Goal: Transaction & Acquisition: Purchase product/service

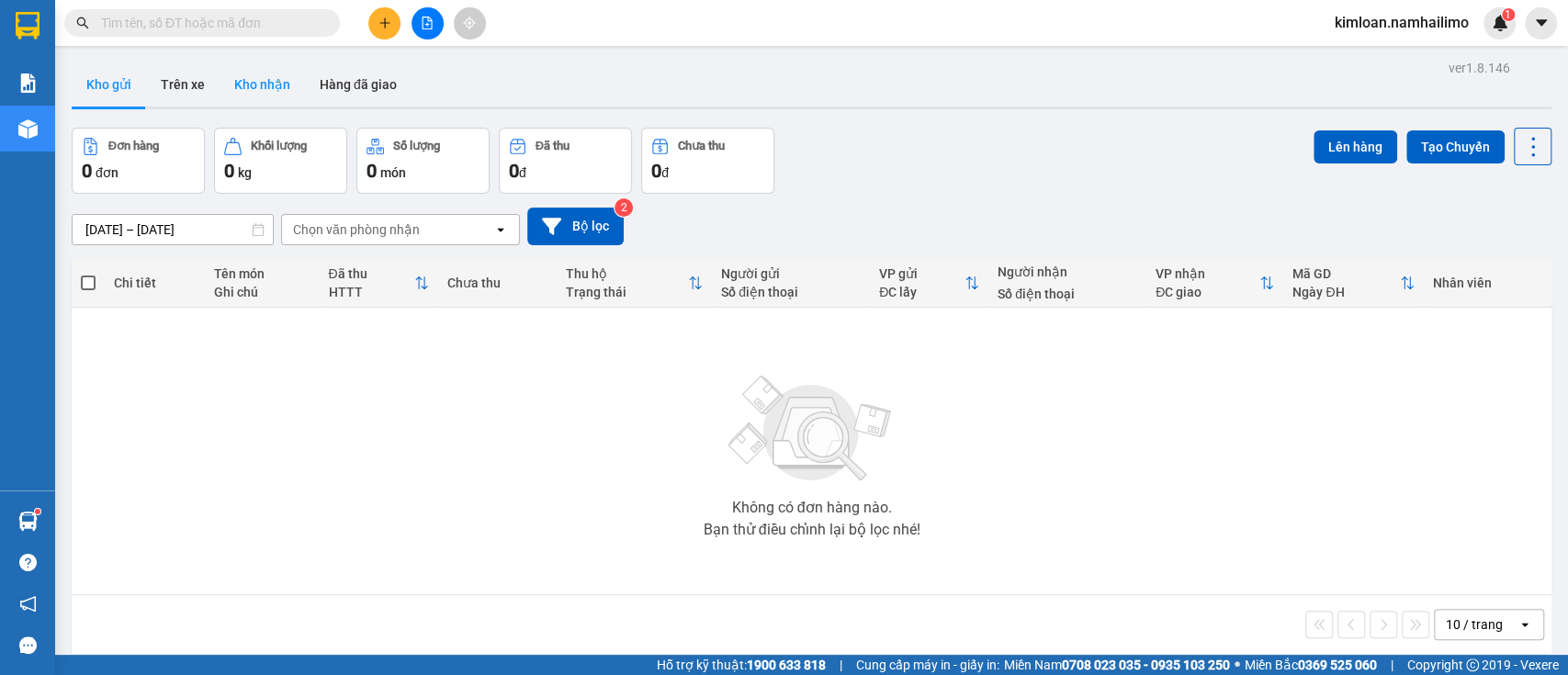
click at [235, 97] on button "Kho nhận" at bounding box center [262, 84] width 85 height 44
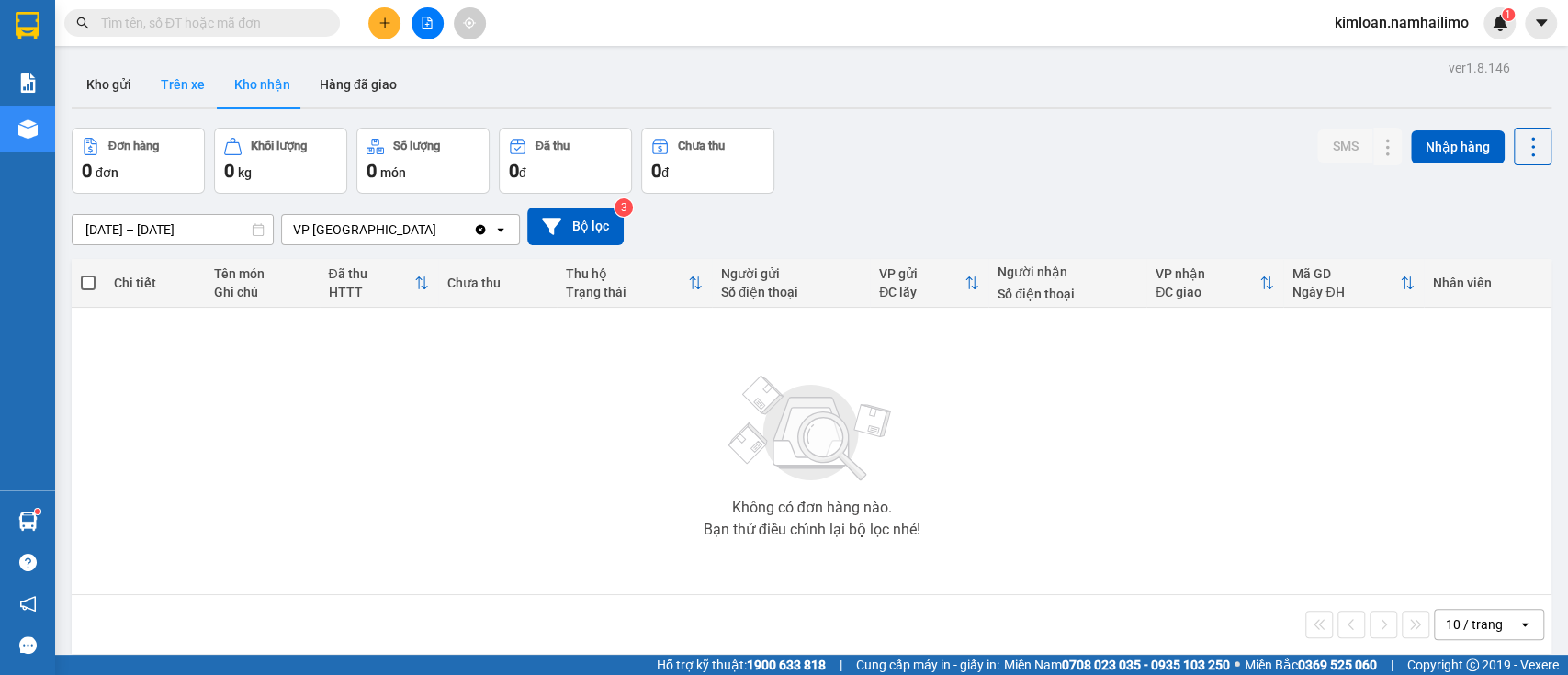
click at [192, 92] on button "Trên xe" at bounding box center [183, 84] width 73 height 44
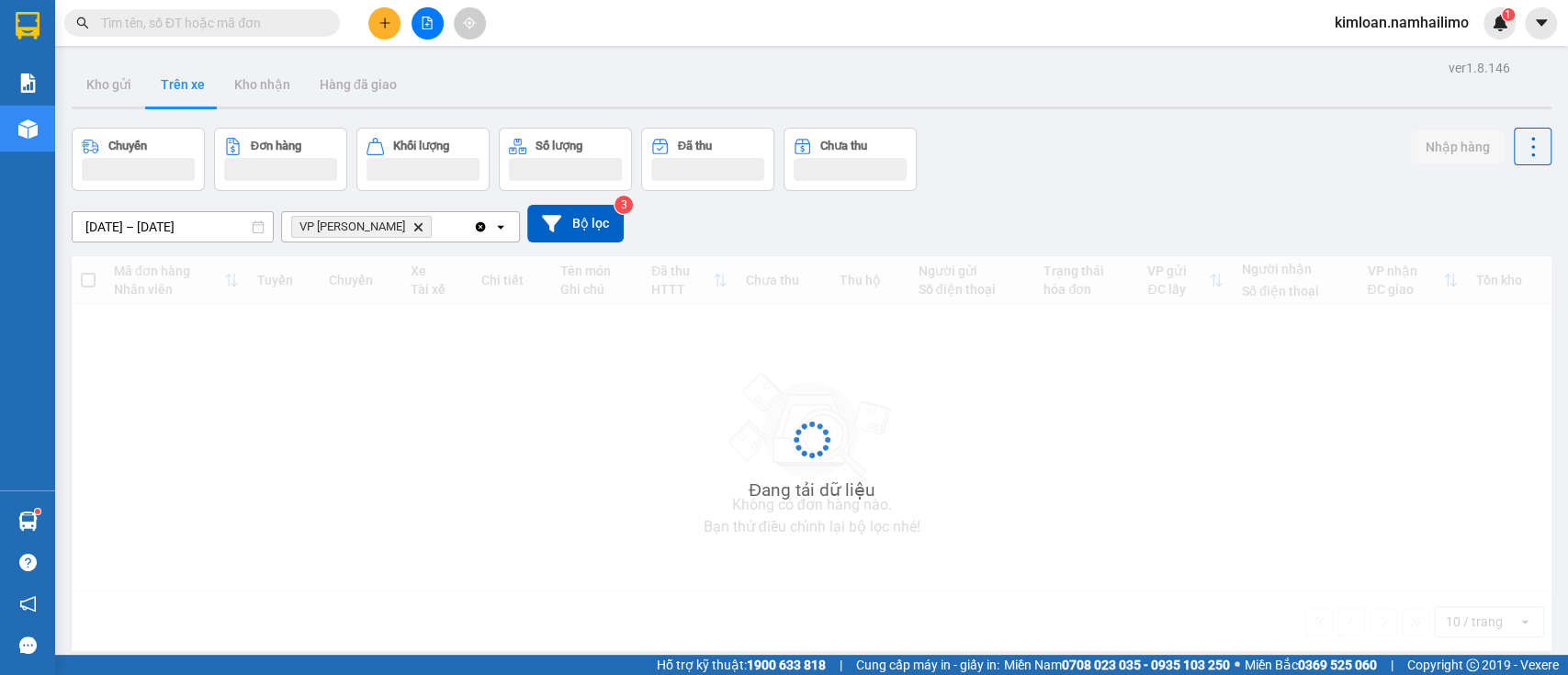
click at [413, 231] on icon "Delete" at bounding box center [418, 226] width 11 height 11
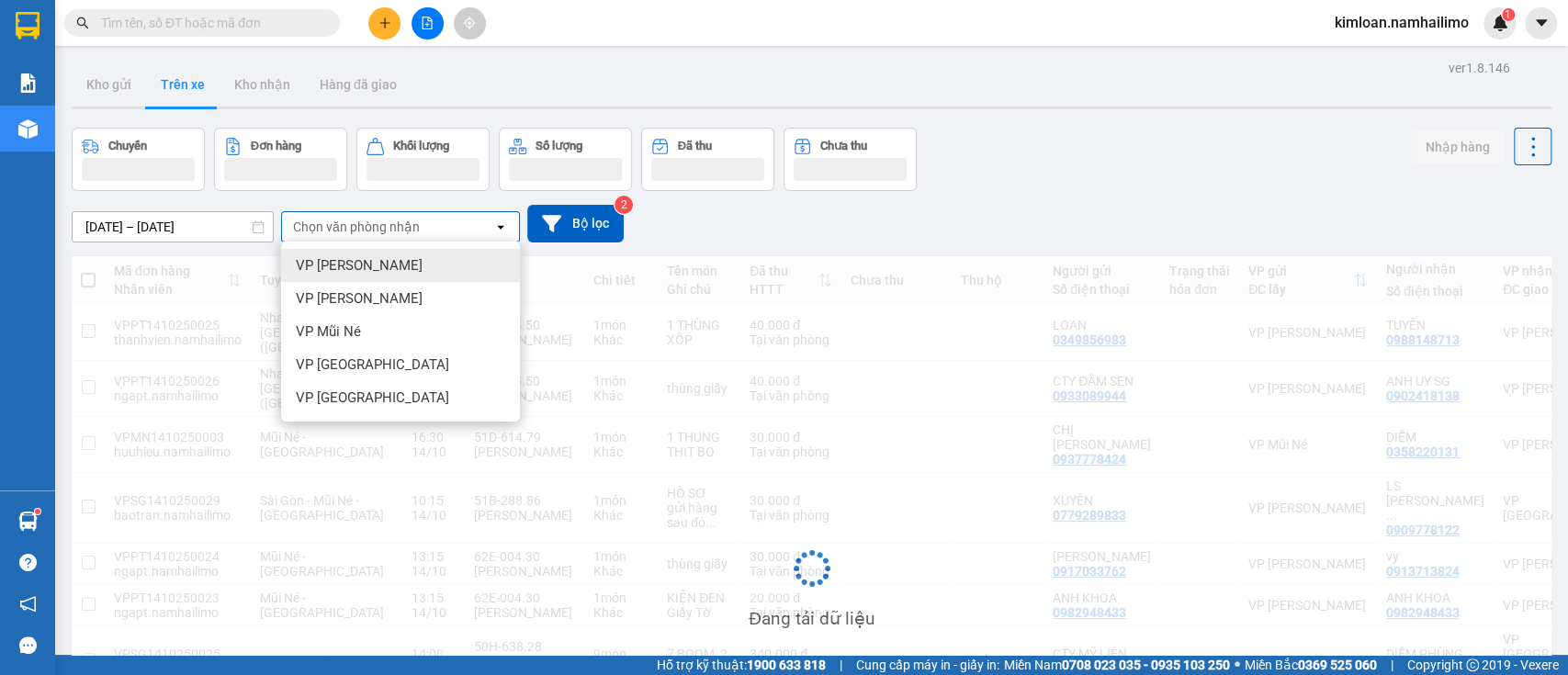
click at [404, 228] on div "Chọn văn phòng nhận" at bounding box center [356, 226] width 127 height 19
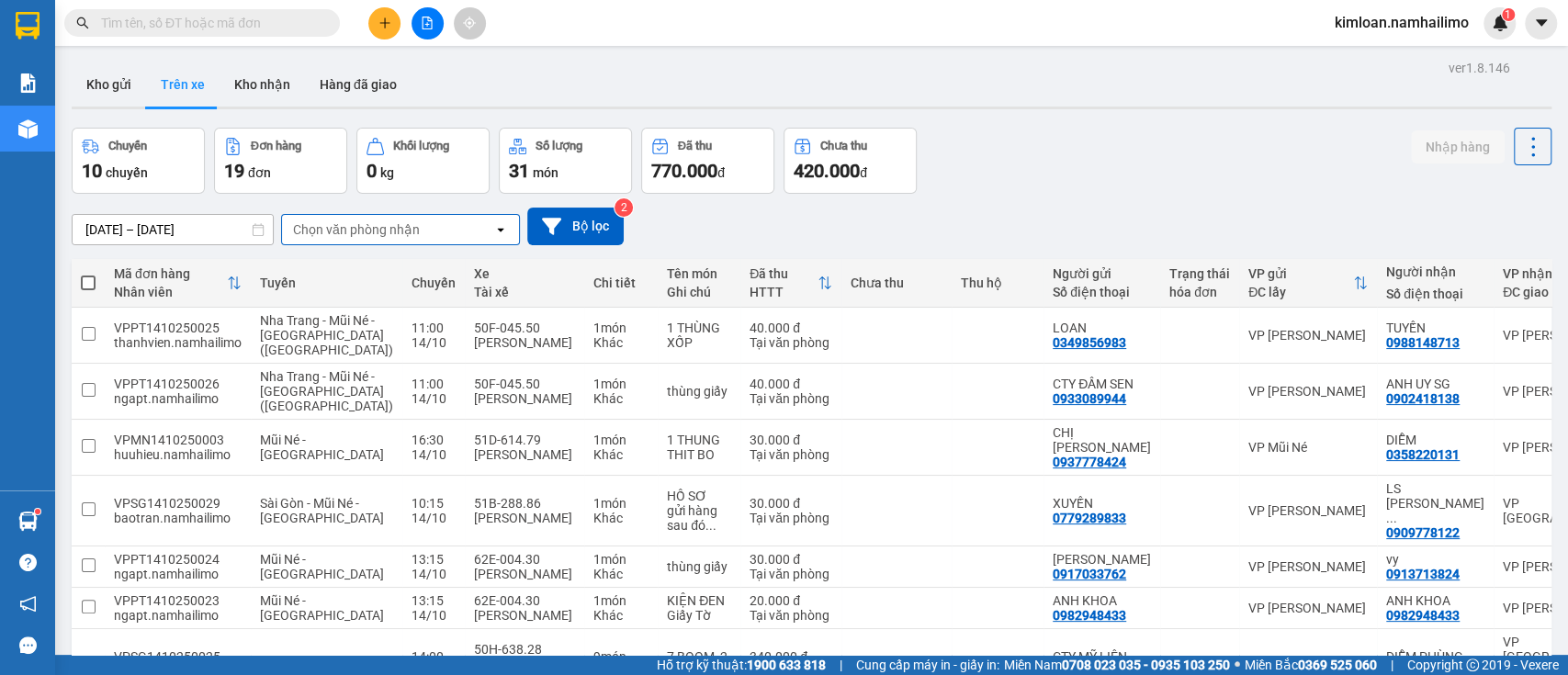
click at [396, 235] on div "Chọn văn phòng nhận" at bounding box center [356, 229] width 127 height 19
click at [397, 235] on div "Chọn văn phòng nhận" at bounding box center [356, 229] width 127 height 19
click at [382, 226] on div "Chọn văn phòng nhận" at bounding box center [356, 229] width 127 height 19
click at [416, 226] on div "Chọn văn phòng nhận" at bounding box center [356, 229] width 127 height 19
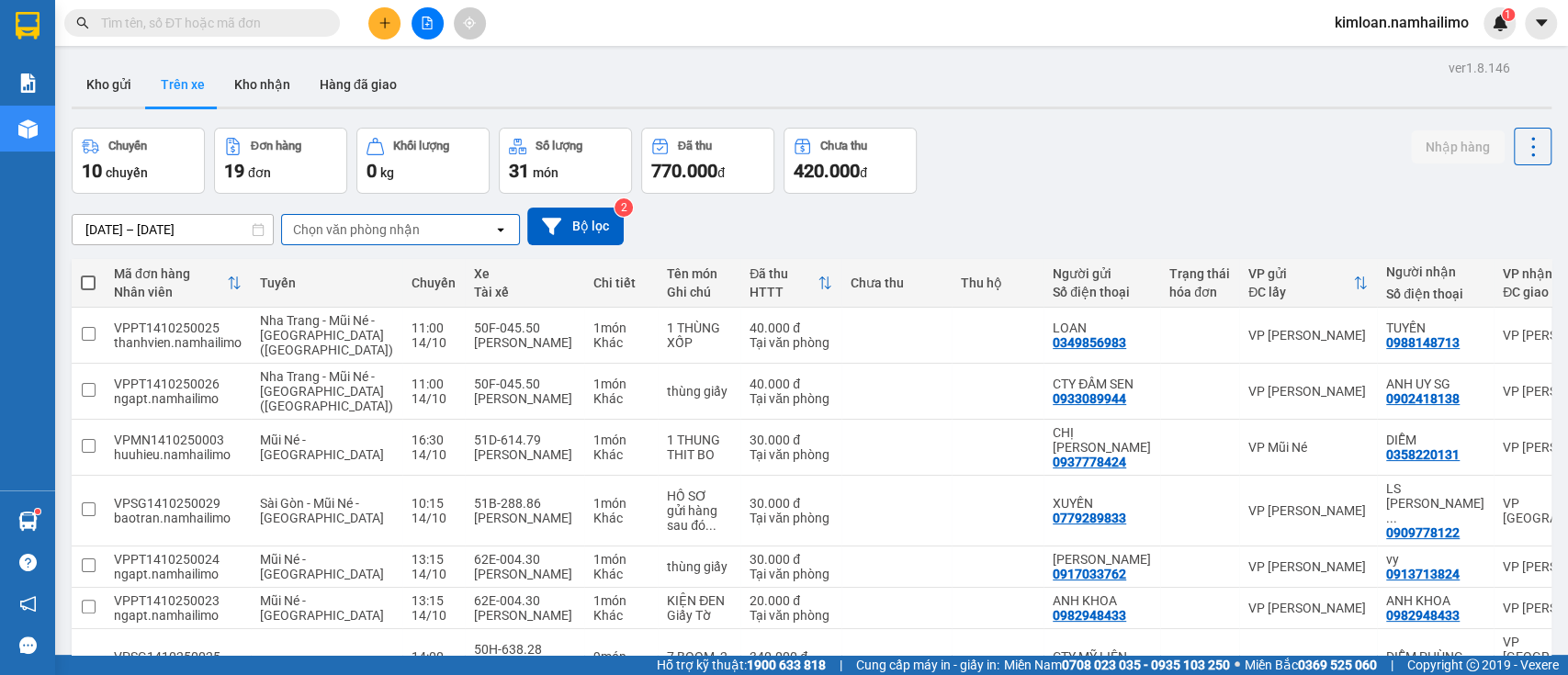
click at [416, 226] on div "Chọn văn phòng nhận" at bounding box center [356, 229] width 127 height 19
click at [251, 57] on div "ver 1.8.146 Kho gửi Trên xe Kho nhận Hàng đã giao Chuyến 10 chuyến Đơn hàng 19 …" at bounding box center [812, 487] width 1495 height 865
click at [256, 73] on button "Kho nhận" at bounding box center [262, 84] width 85 height 44
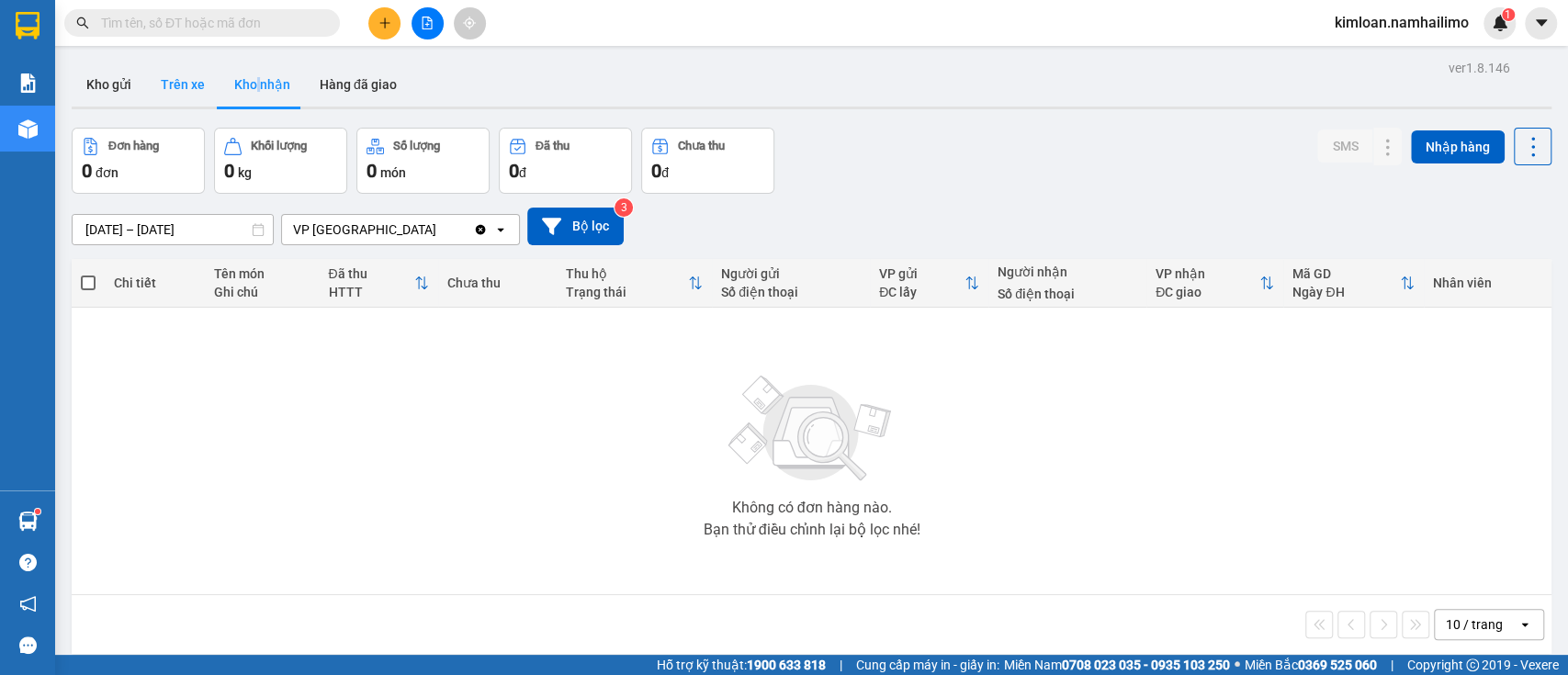
click at [177, 77] on button "Trên xe" at bounding box center [183, 84] width 73 height 44
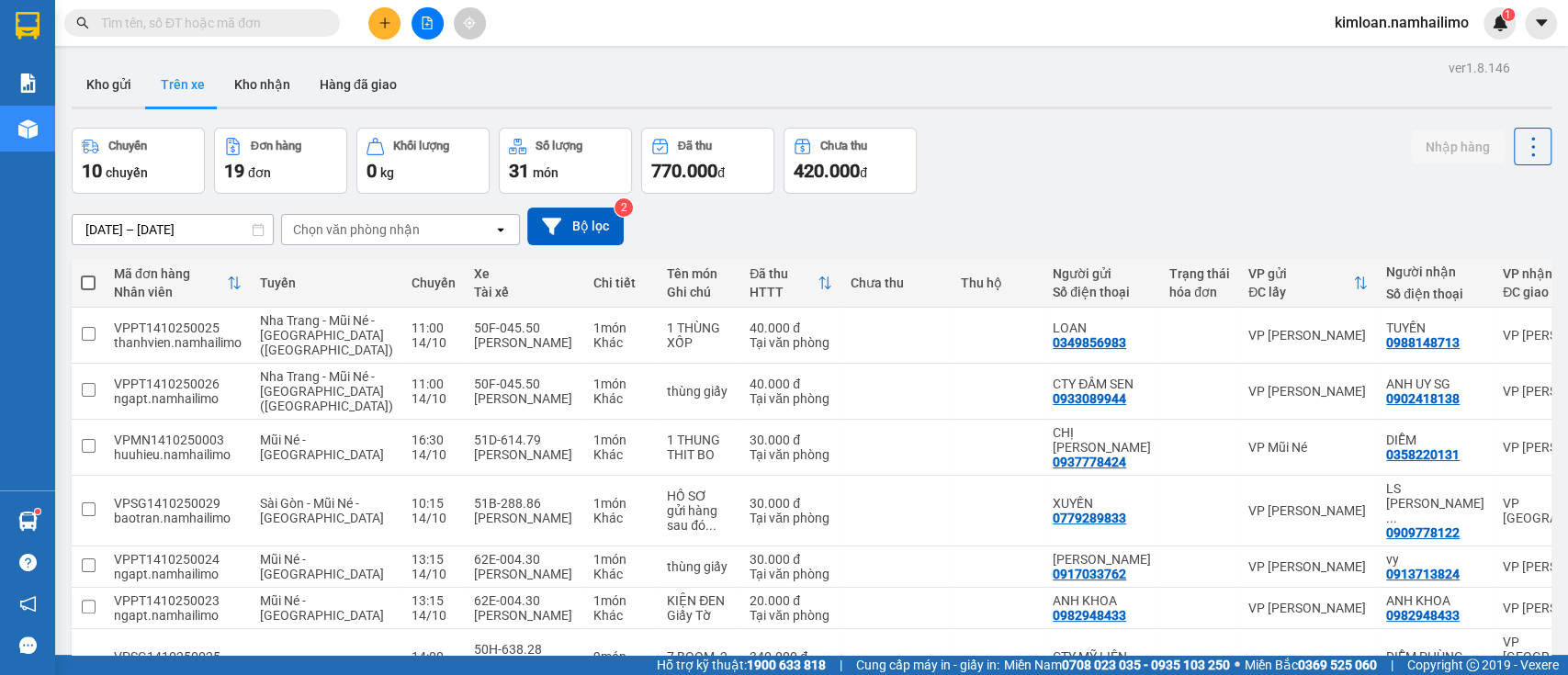
click at [382, 226] on div "Chọn văn phòng nhận" at bounding box center [356, 229] width 127 height 19
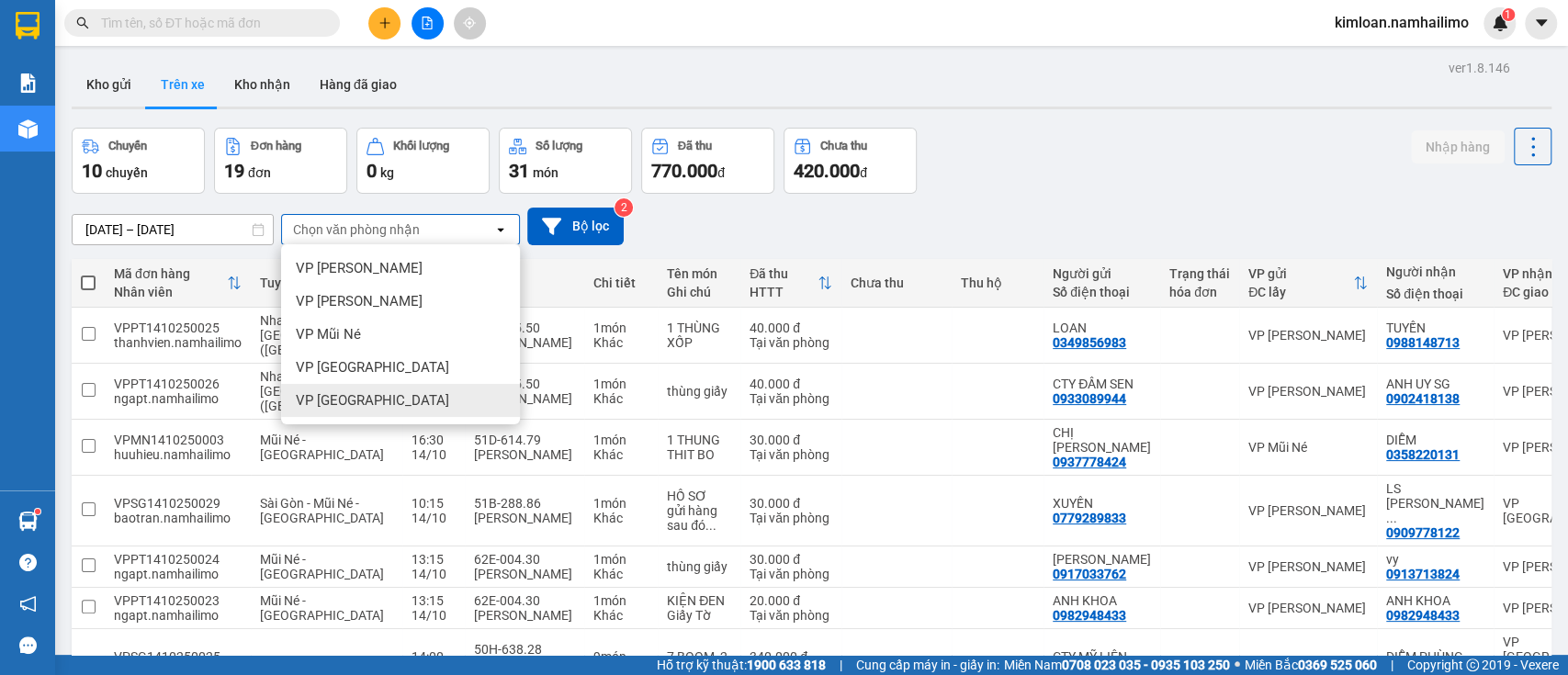
click at [355, 400] on span "VP [GEOGRAPHIC_DATA]" at bounding box center [372, 400] width 154 height 19
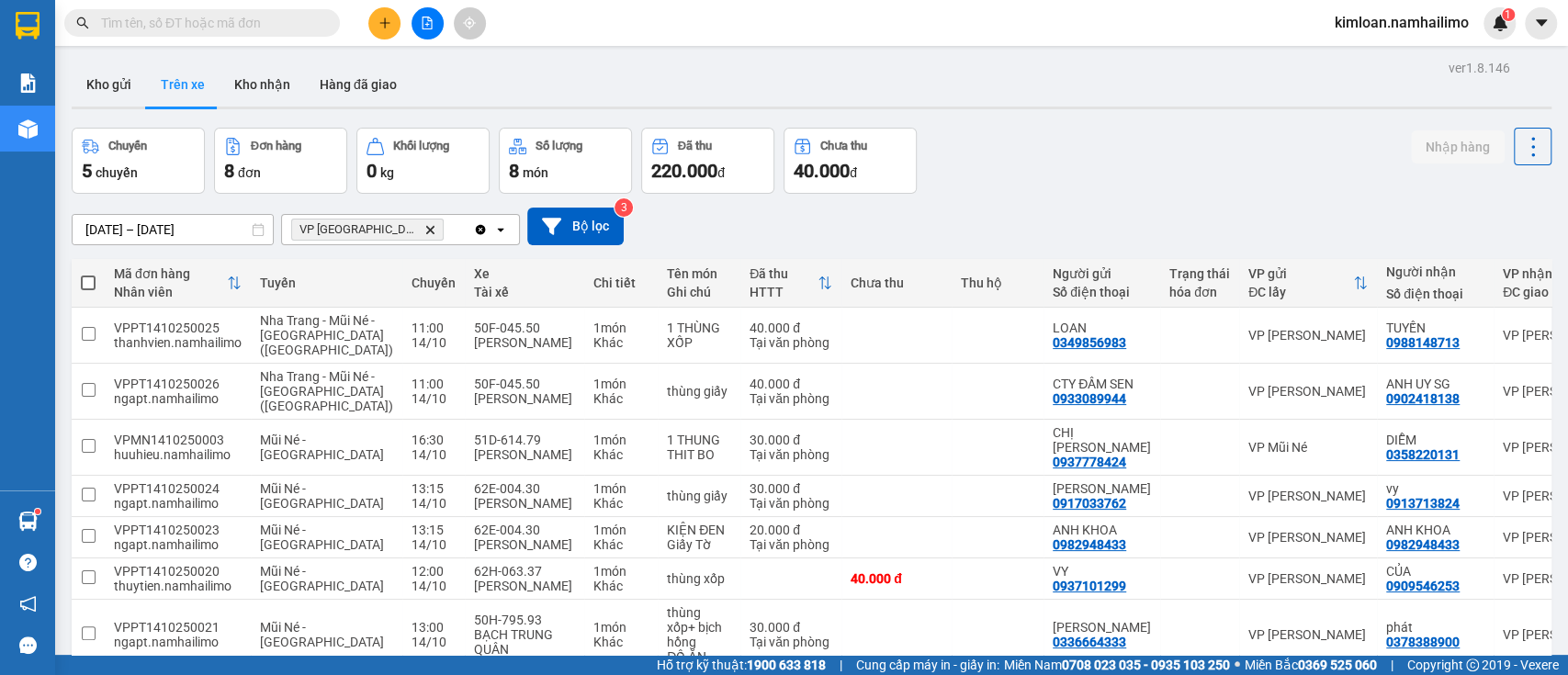
click at [1028, 213] on div "12/10/2025 – 14/10/2025 Press the down arrow key to interact with the calendar …" at bounding box center [811, 226] width 1480 height 38
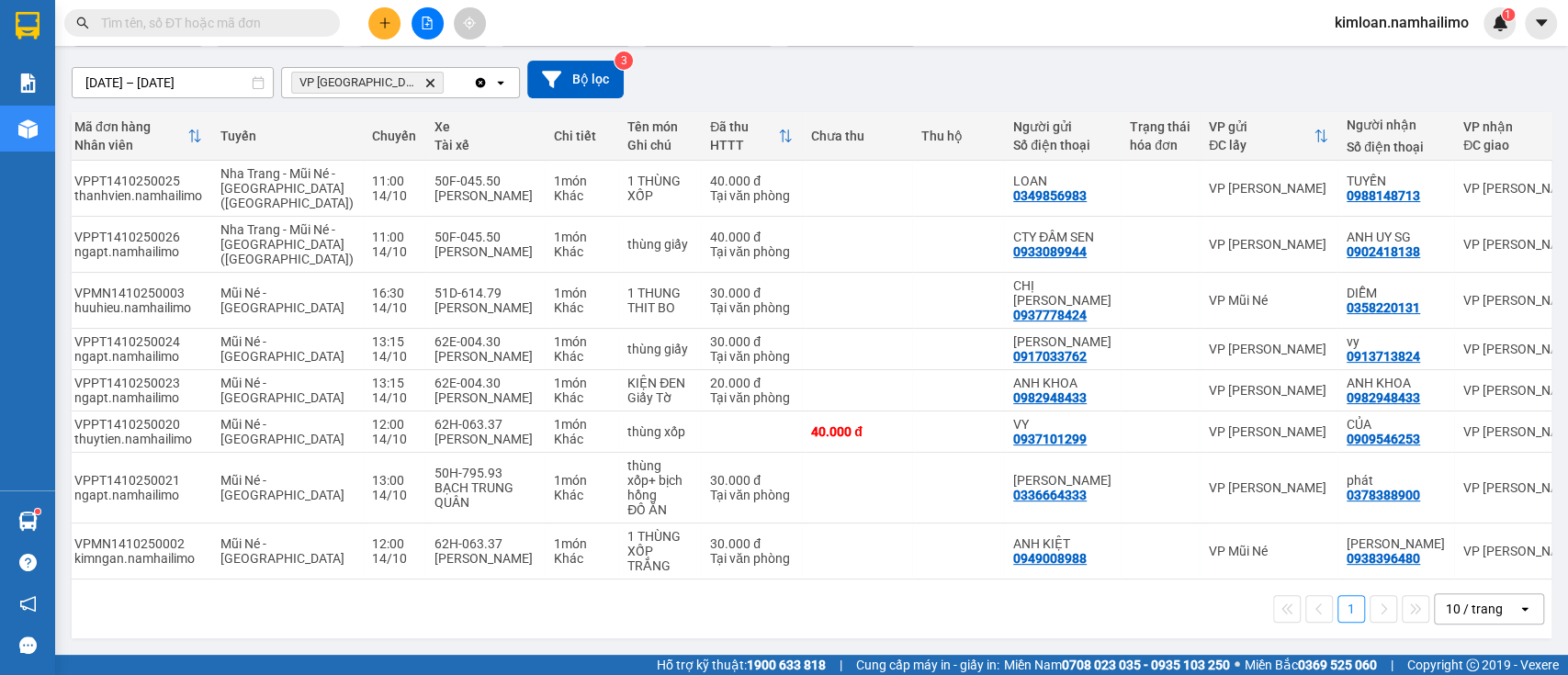
scroll to position [0, 38]
click at [789, 605] on div "1 10 / trang open" at bounding box center [812, 608] width 1465 height 31
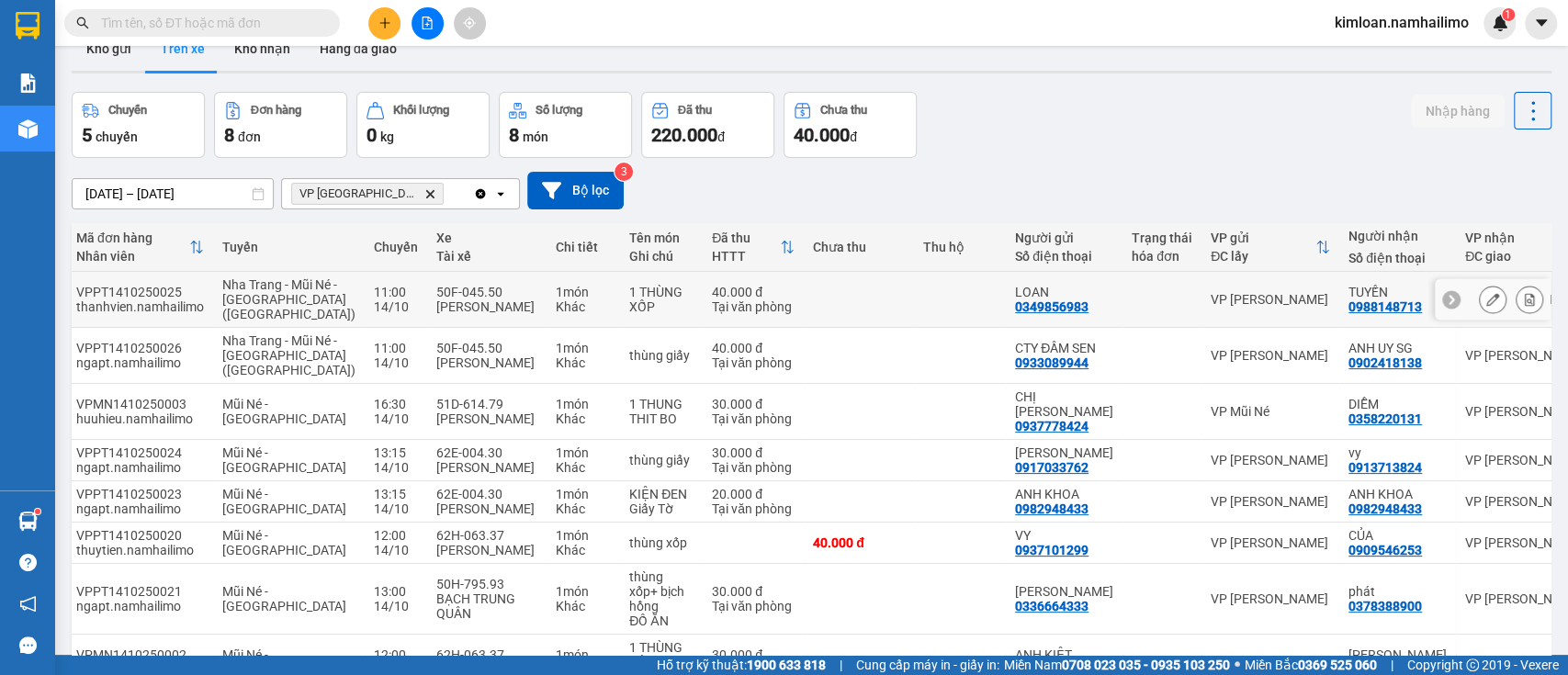
scroll to position [0, 0]
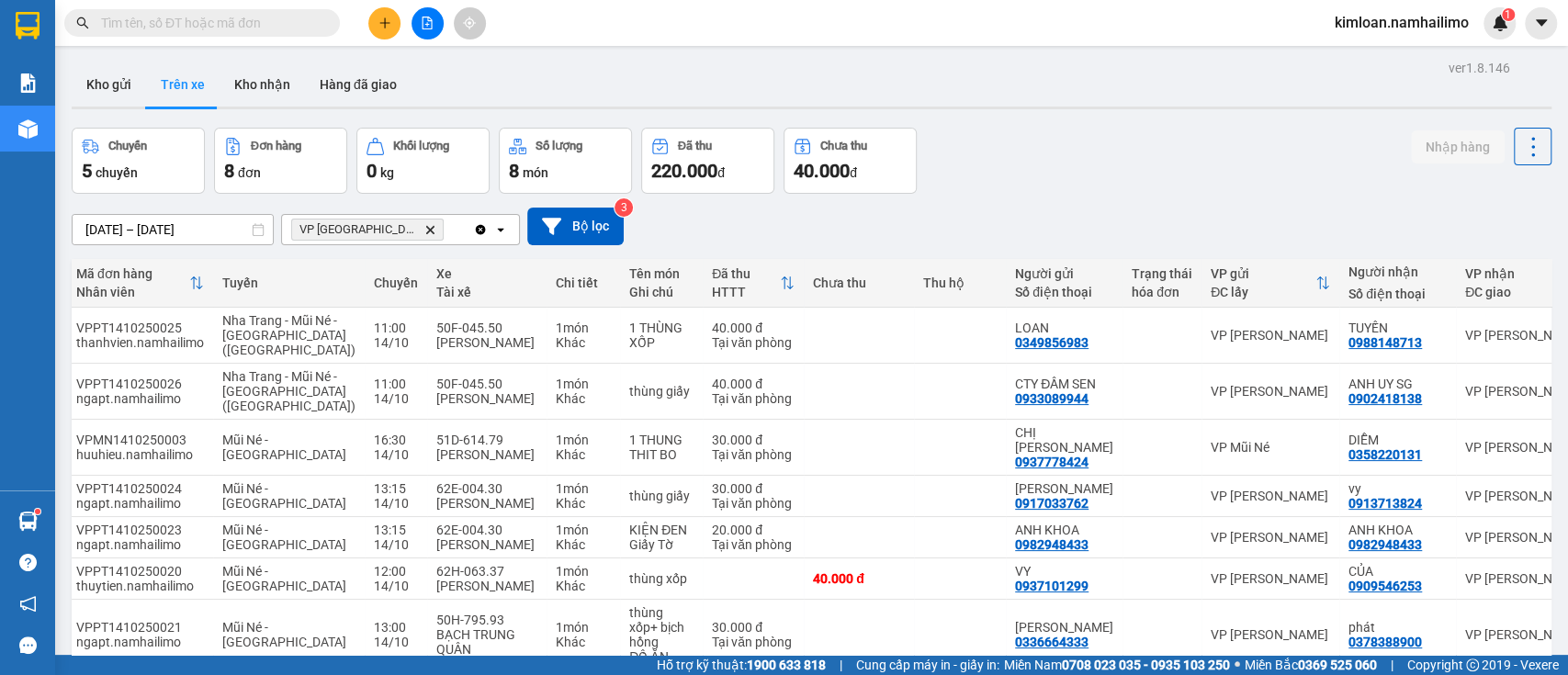
click at [867, 228] on div "12/10/2025 – 14/10/2025 Press the down arrow key to interact with the calendar …" at bounding box center [811, 226] width 1480 height 38
click at [186, 81] on button "Trên xe" at bounding box center [183, 84] width 73 height 44
click at [426, 231] on icon "VP chợ Mũi Né, close by backspace" at bounding box center [430, 229] width 8 height 8
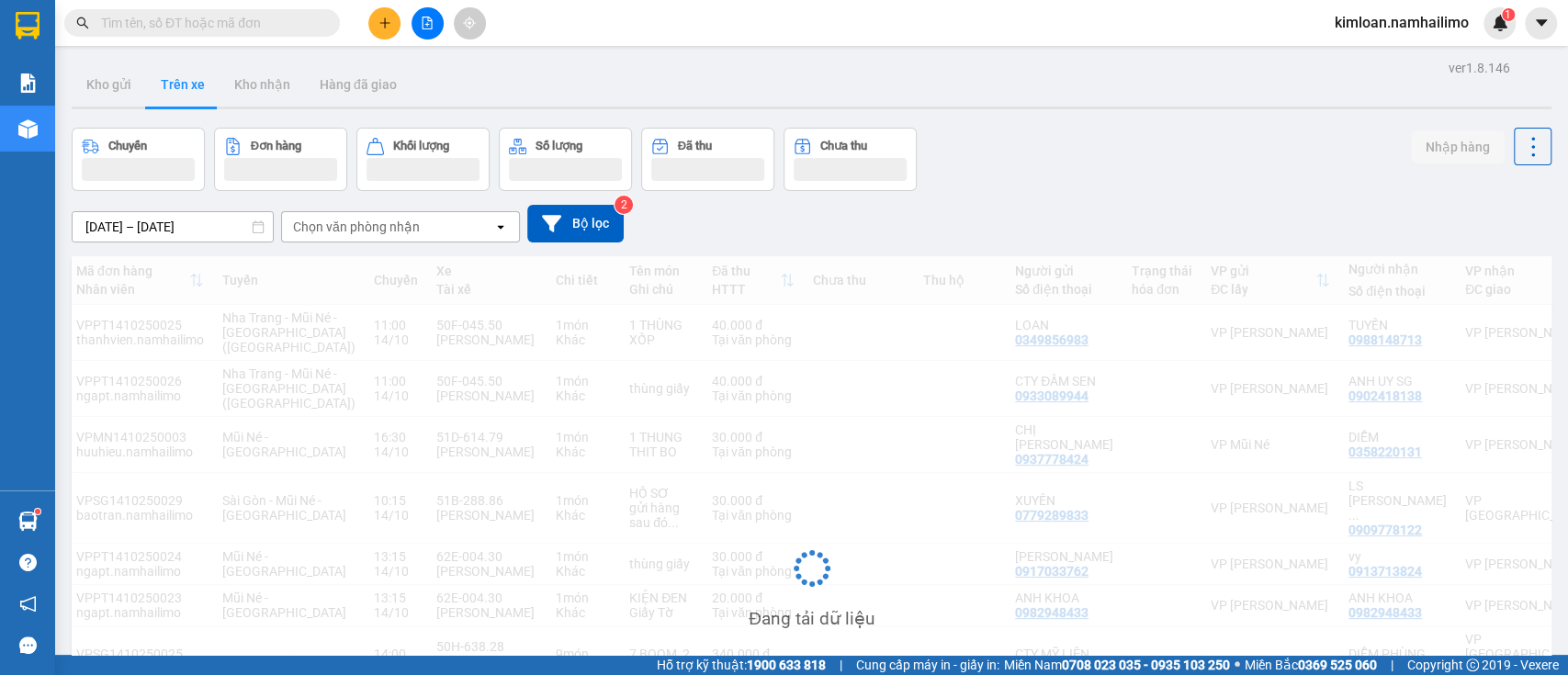
click at [188, 220] on input "[DATE] – [DATE]" at bounding box center [173, 227] width 200 height 30
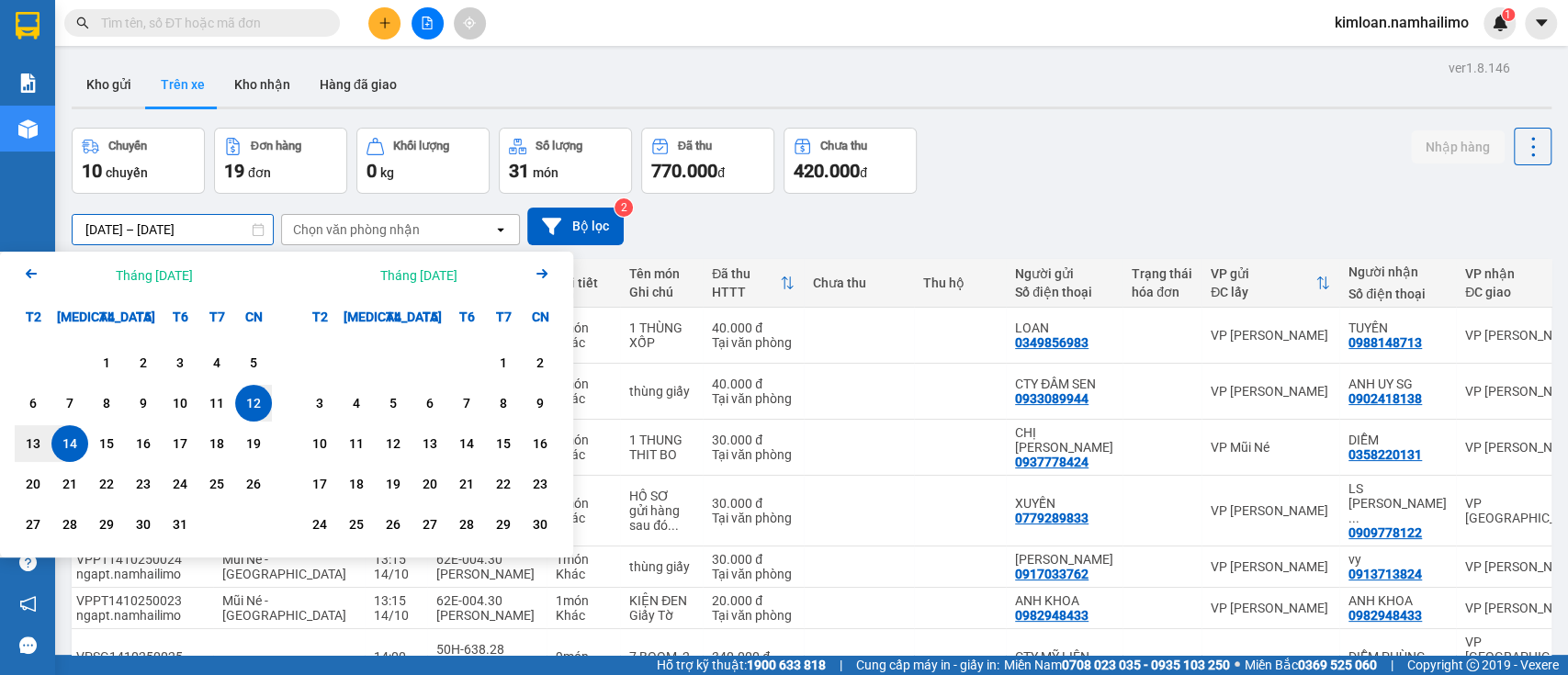
click at [252, 405] on div "12" at bounding box center [253, 403] width 26 height 22
click at [80, 454] on div "14" at bounding box center [69, 444] width 26 height 22
type input "[DATE] – [DATE]"
click at [80, 454] on div "huuhieu.namhailimo" at bounding box center [140, 455] width 128 height 15
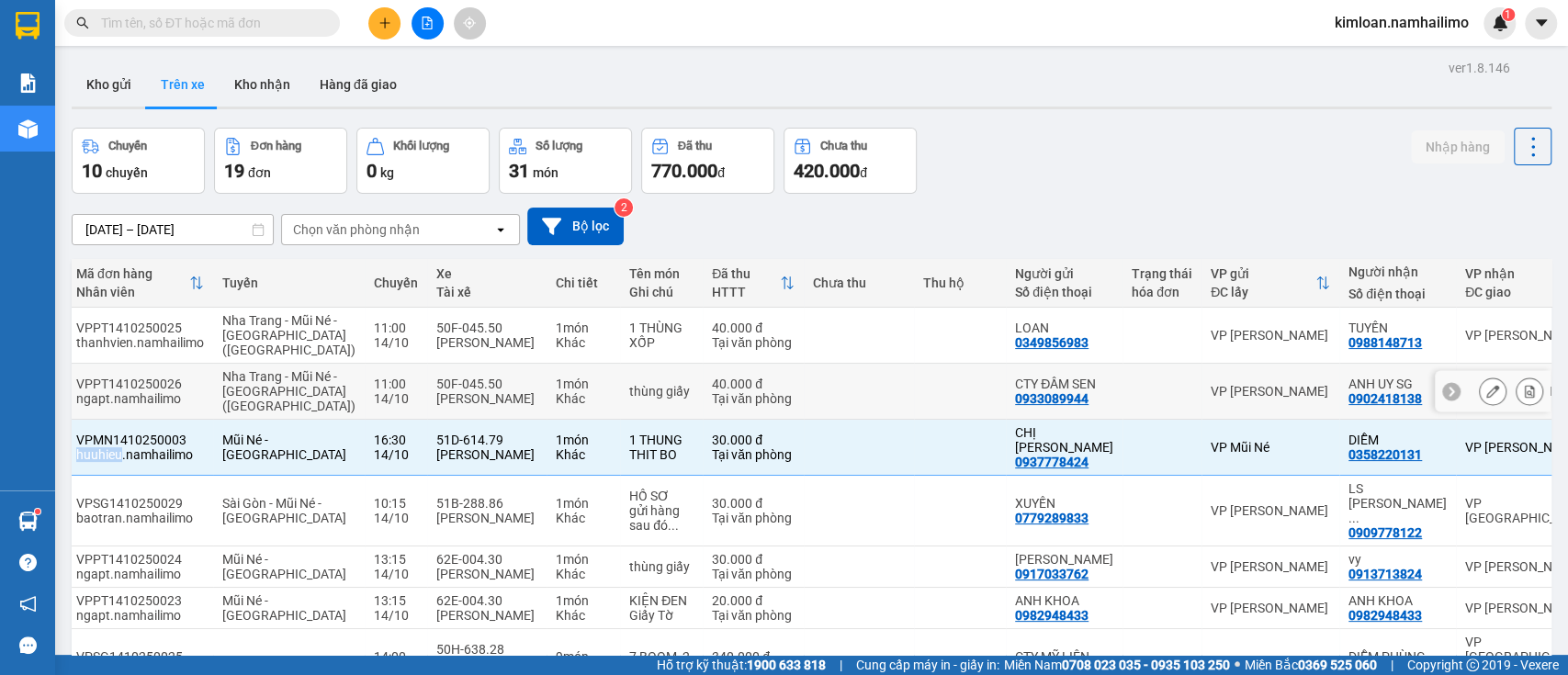
checkbox input "false"
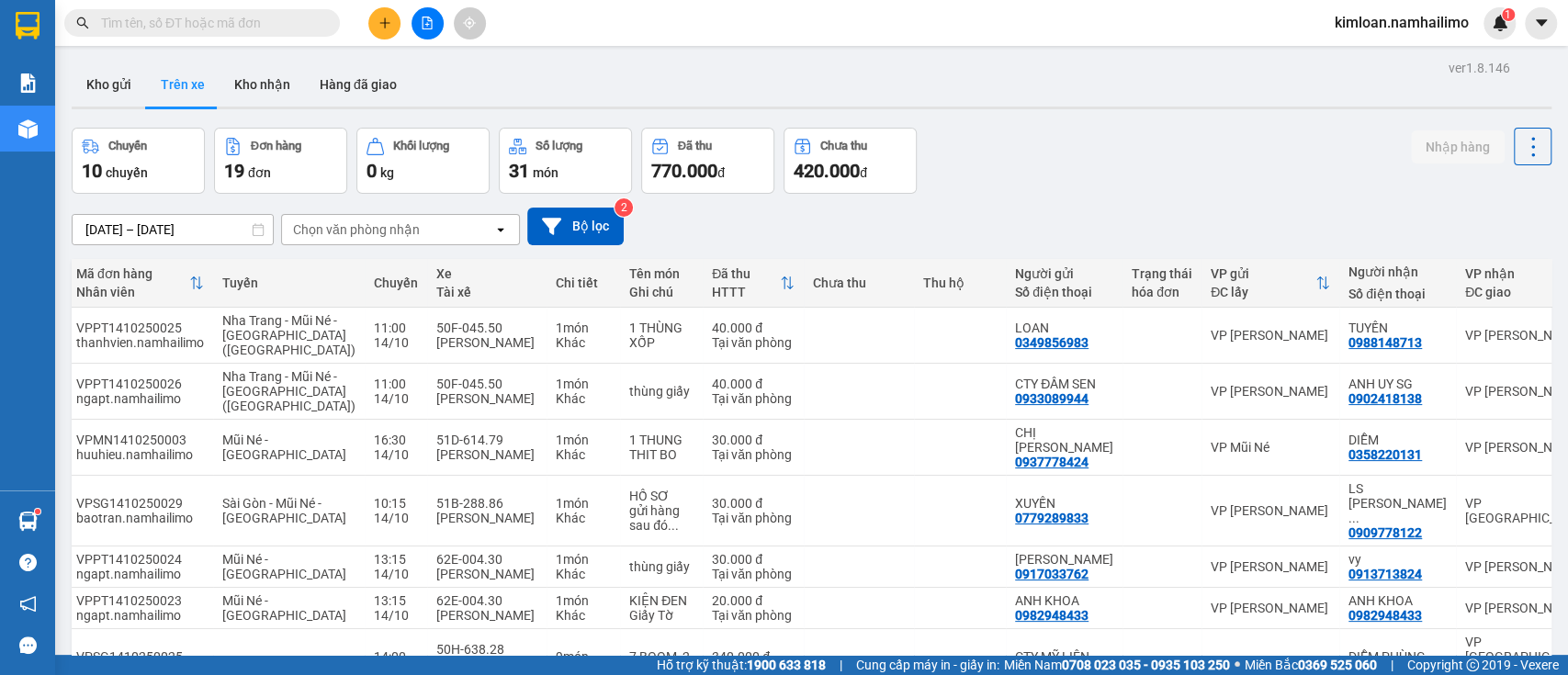
click at [412, 230] on div "Chọn văn phòng nhận" at bounding box center [356, 229] width 127 height 19
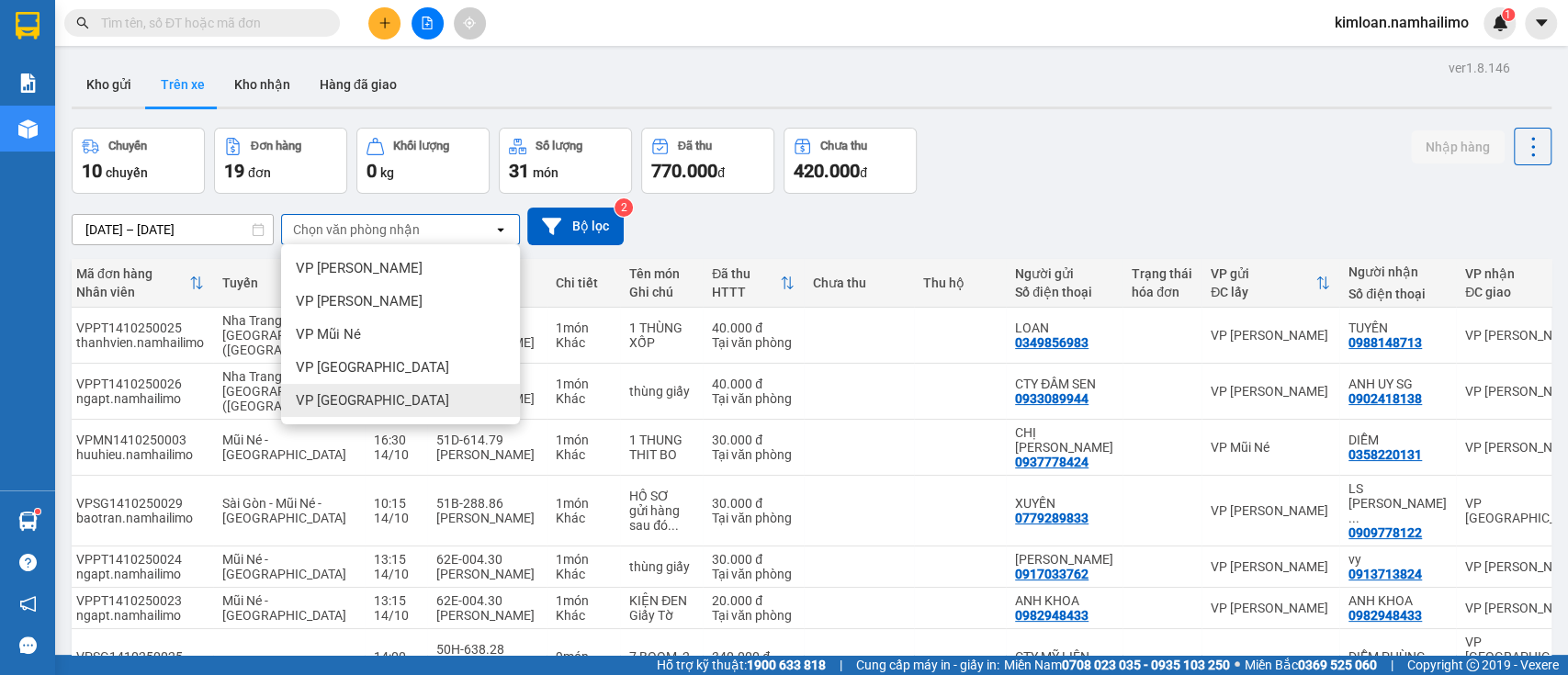
click at [372, 407] on span "VP [GEOGRAPHIC_DATA]" at bounding box center [372, 400] width 154 height 19
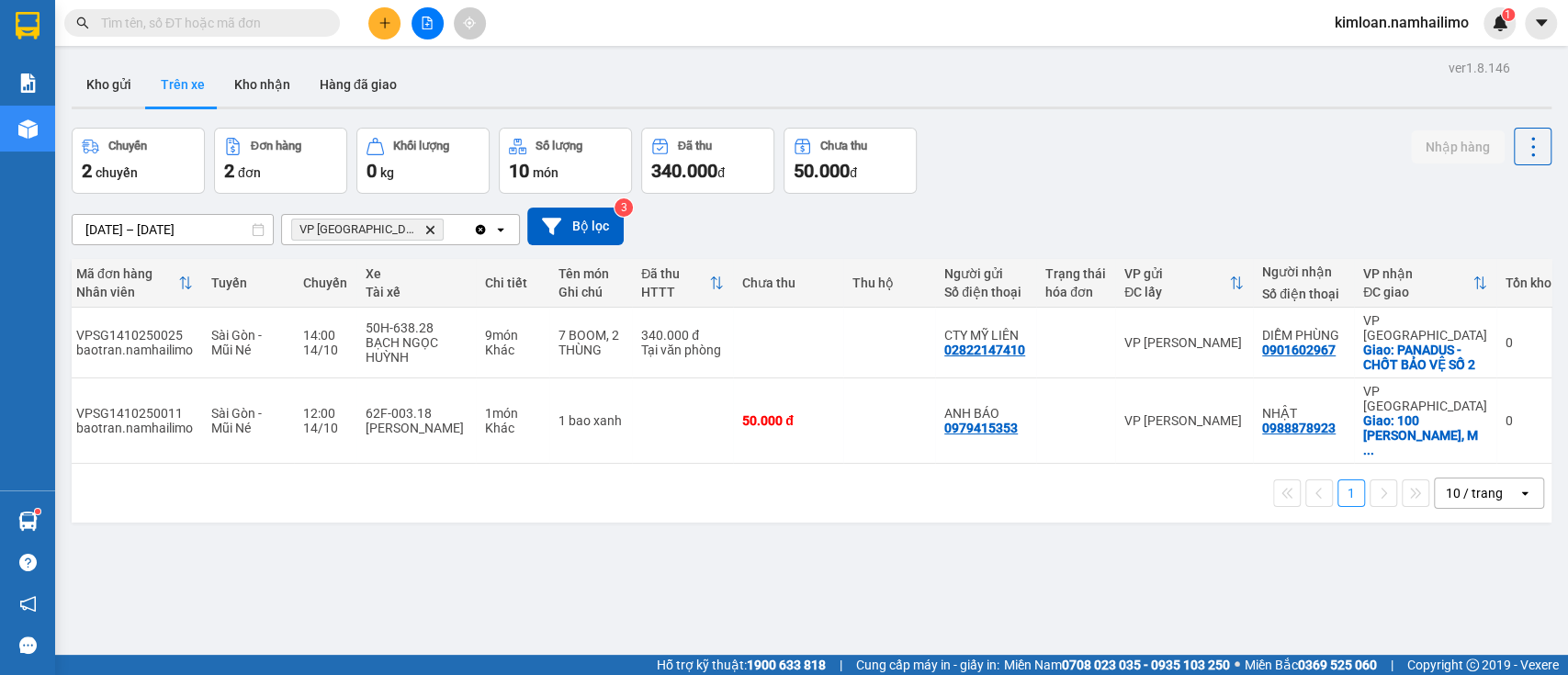
click at [1033, 493] on div "ver 1.8.146 Kho gửi Trên xe Kho nhận Hàng đã giao Chuyến 2 chuyến Đơn hàng 2 đơ…" at bounding box center [812, 393] width 1495 height 675
drag, startPoint x: 474, startPoint y: 549, endPoint x: 486, endPoint y: 537, distance: 17.0
click at [476, 549] on div "ver 1.8.146 Kho gửi Trên xe Kho nhận Hàng đã giao Chuyến 2 chuyến Đơn hàng 2 đơ…" at bounding box center [812, 393] width 1495 height 675
click at [844, 537] on div "ver 1.8.146 Kho gửi Trên xe Kho nhận Hàng đã giao Chuyến 2 chuyến Đơn hàng 2 đơ…" at bounding box center [812, 393] width 1495 height 675
click at [796, 514] on div "ver 1.8.146 Kho gửi Trên xe Kho nhận Hàng đã giao Chuyến 2 chuyến Đơn hàng 2 đơ…" at bounding box center [812, 393] width 1495 height 675
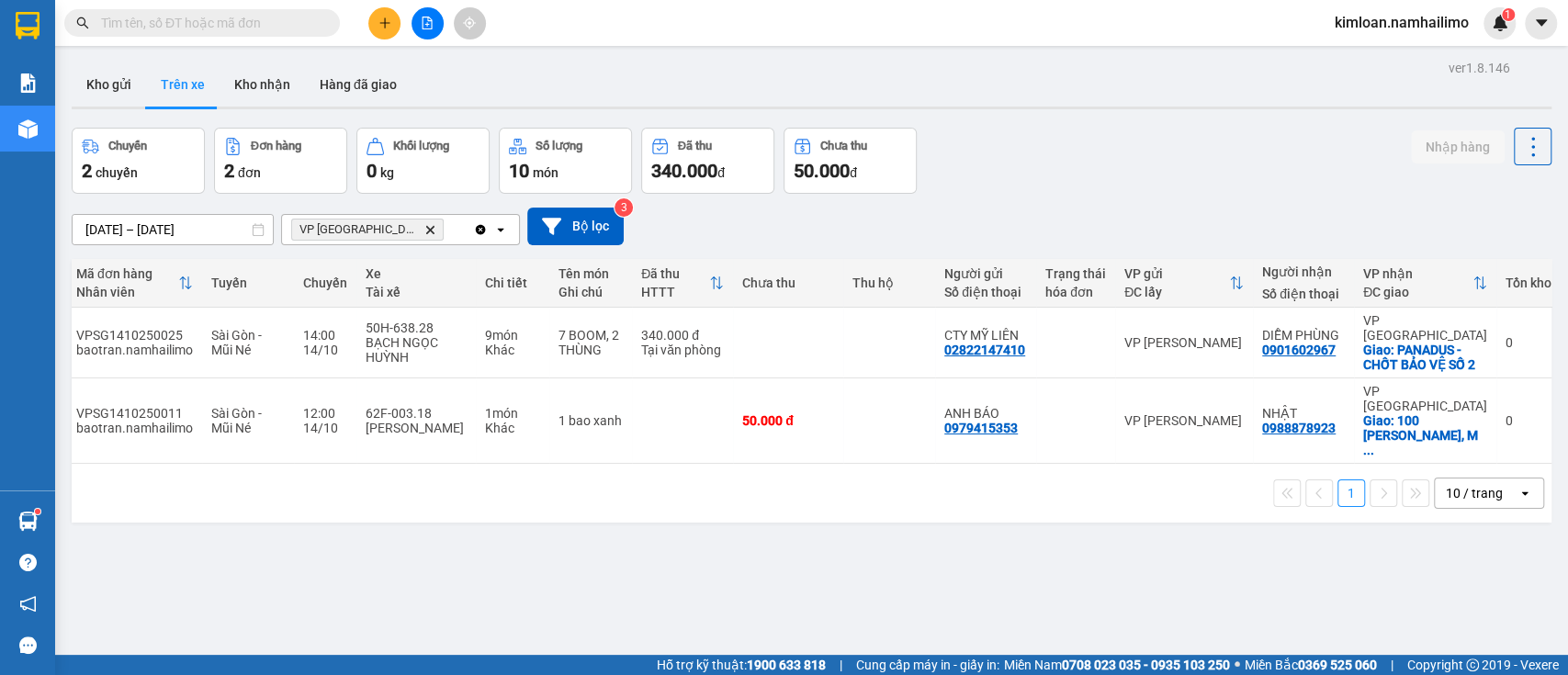
click at [816, 533] on div "ver 1.8.146 Kho gửi Trên xe Kho nhận Hàng đã giao Chuyến 2 chuyến Đơn hàng 2 đơ…" at bounding box center [812, 393] width 1495 height 675
click at [642, 554] on div "ver 1.8.146 Kho gửi Trên xe Kho nhận Hàng đã giao Chuyến 2 chuyến Đơn hàng 2 đơ…" at bounding box center [812, 393] width 1495 height 675
drag, startPoint x: 633, startPoint y: 380, endPoint x: 653, endPoint y: 367, distance: 23.9
click at [633, 382] on td at bounding box center [683, 421] width 101 height 85
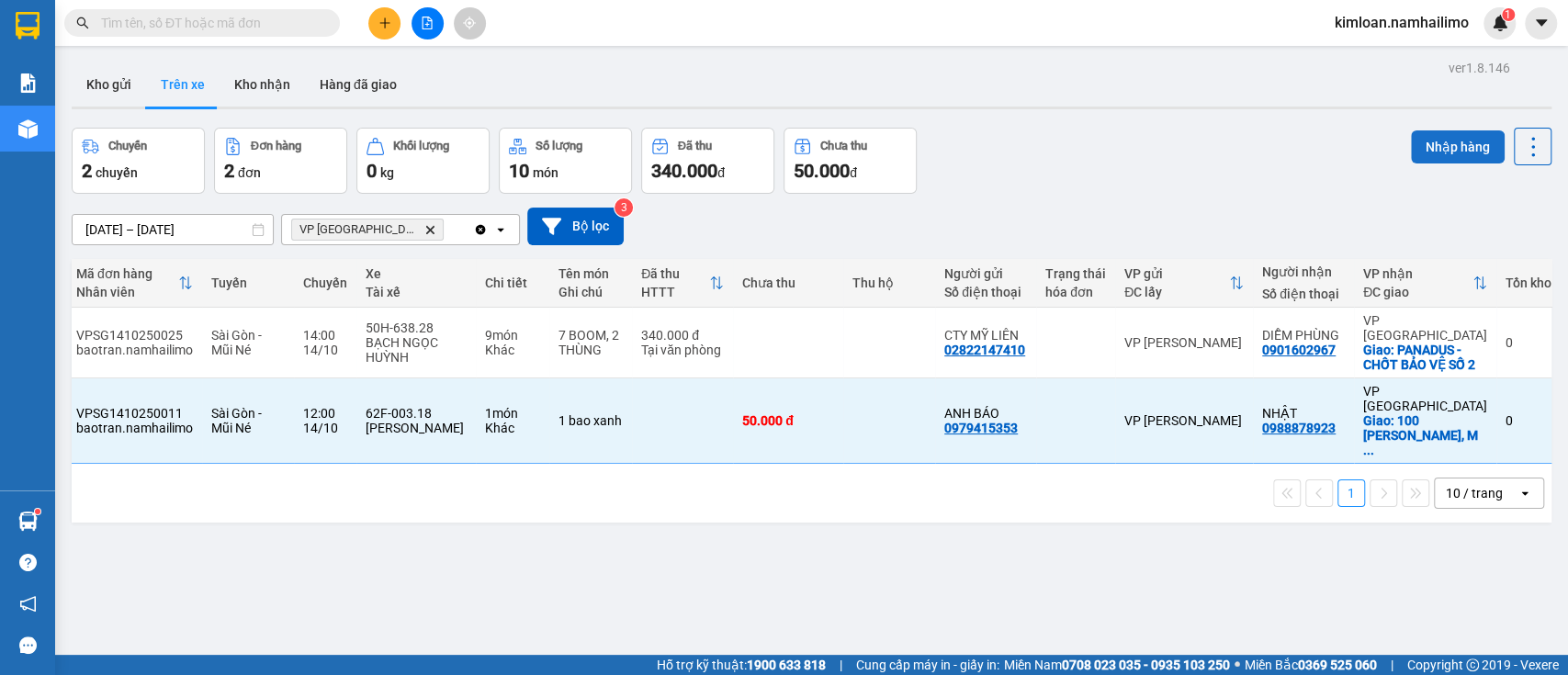
click at [1440, 143] on button "Nhập hàng" at bounding box center [1458, 146] width 93 height 33
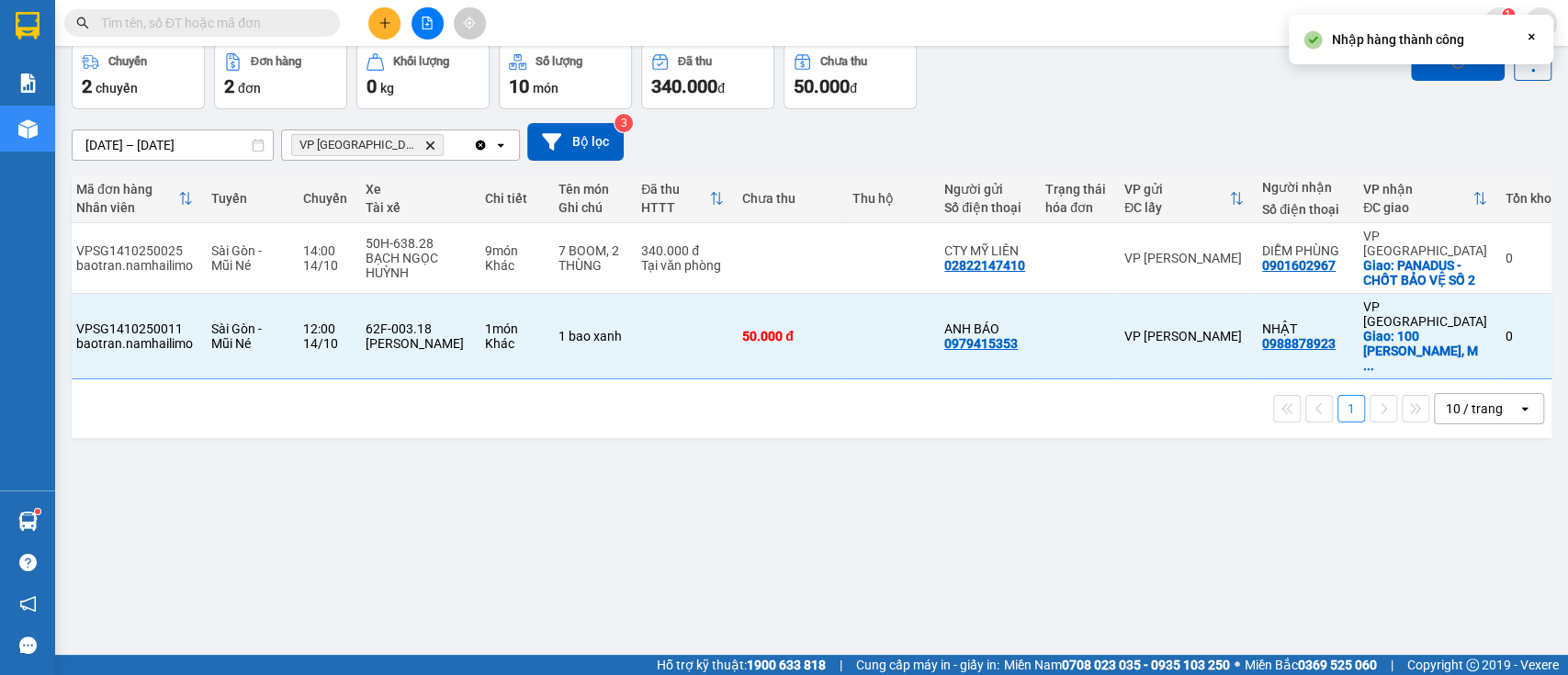
scroll to position [42, 0]
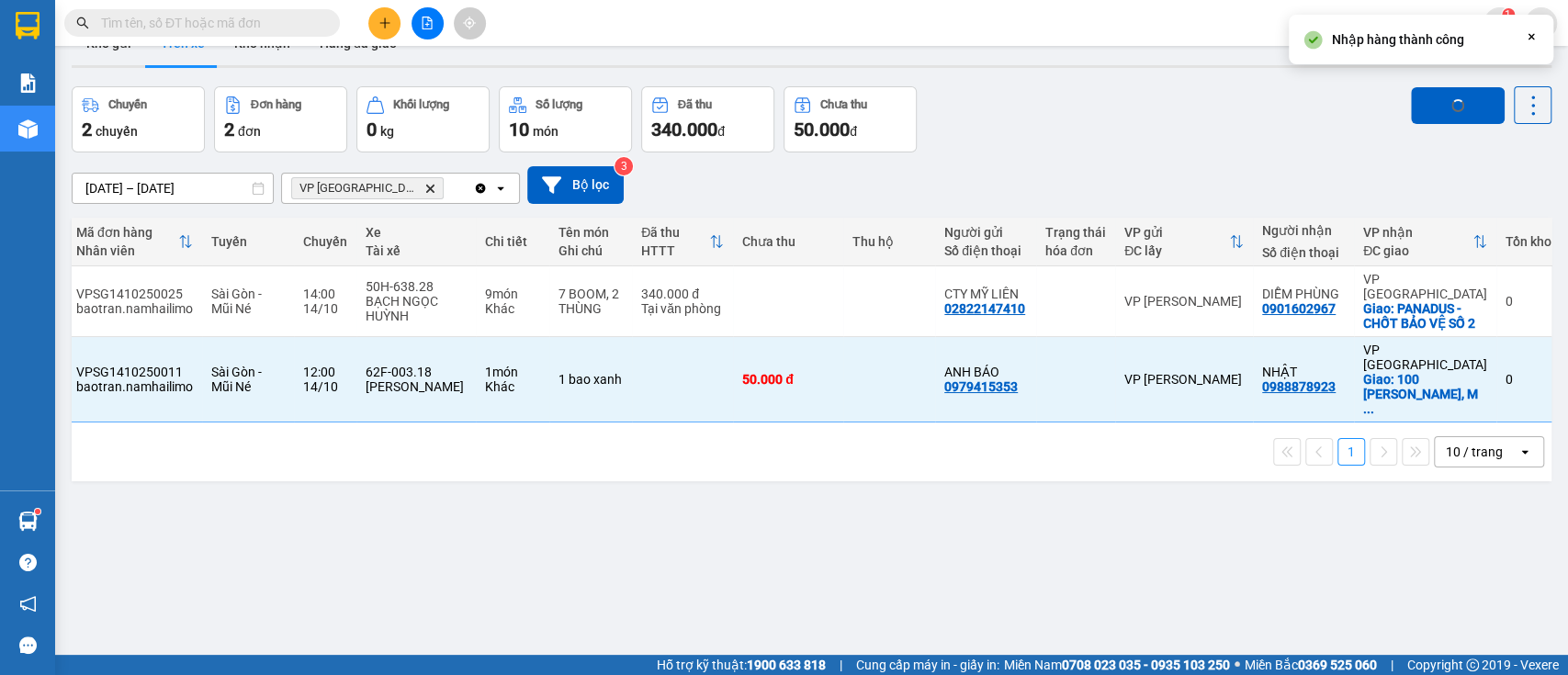
checkbox input "false"
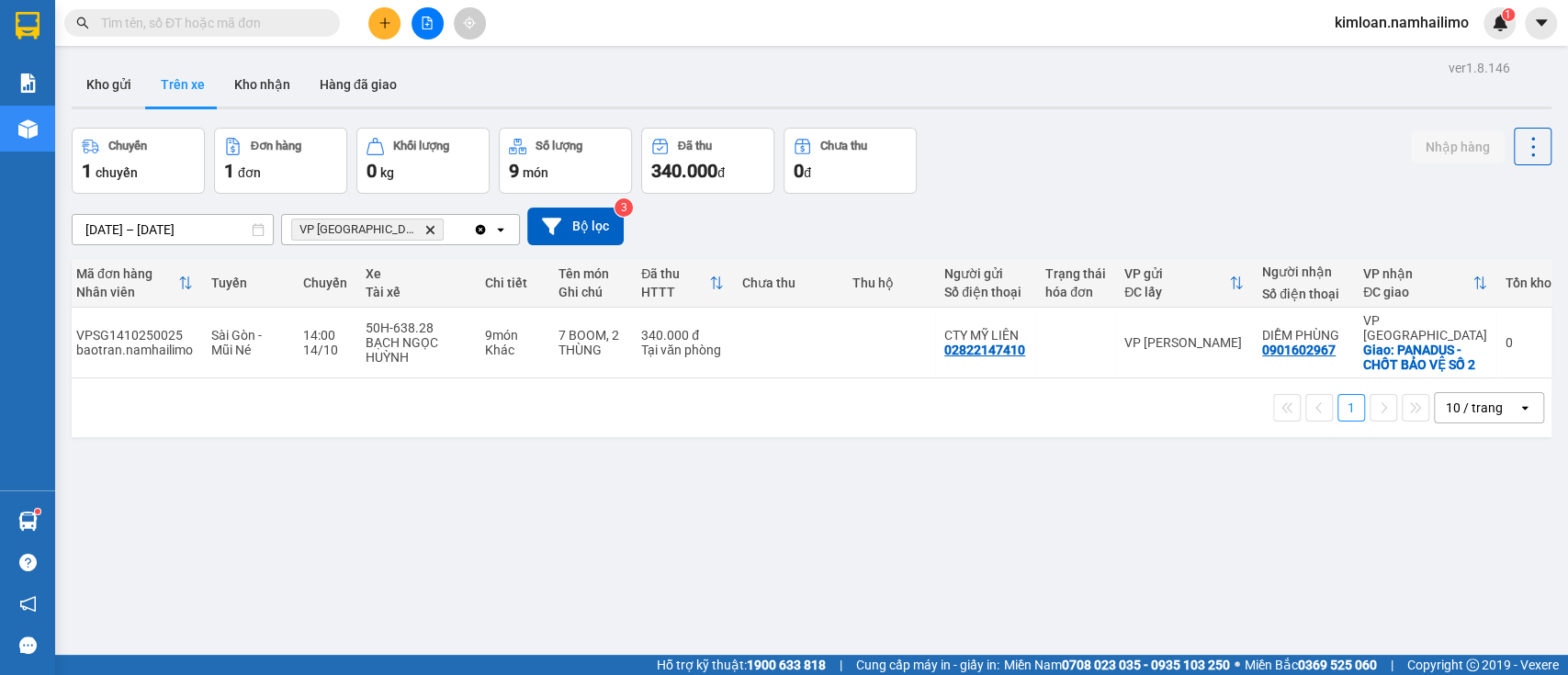
click at [705, 540] on div "ver 1.8.146 Kho gửi Trên xe Kho nhận Hàng đã giao Chuyến 1 chuyến Đơn hàng 1 đơ…" at bounding box center [812, 393] width 1495 height 675
click at [774, 496] on div "ver 1.8.146 Kho gửi Trên xe Kho nhận Hàng đã giao Chuyến 1 chuyến Đơn hàng 1 đơ…" at bounding box center [812, 393] width 1495 height 675
click at [381, 30] on button at bounding box center [384, 23] width 32 height 32
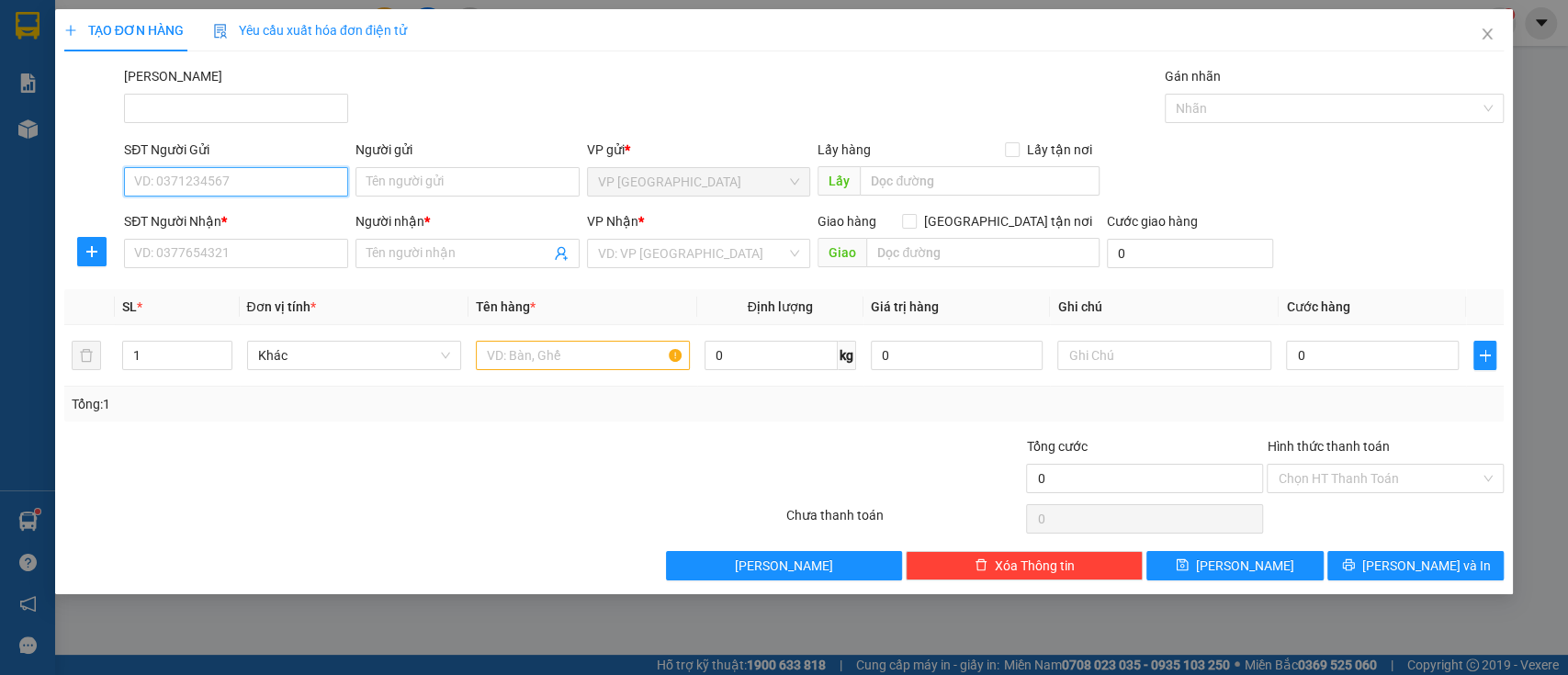
click at [235, 169] on input "SĐT Người Gửi" at bounding box center [236, 182] width 224 height 30
click at [235, 167] on input "SĐT Người Gửi" at bounding box center [236, 182] width 224 height 30
click at [277, 173] on input "SĐT Người Gửi" at bounding box center [236, 182] width 224 height 30
click at [252, 210] on div "0986679556 - NHIÊN" at bounding box center [236, 218] width 202 height 20
type input "0986679556"
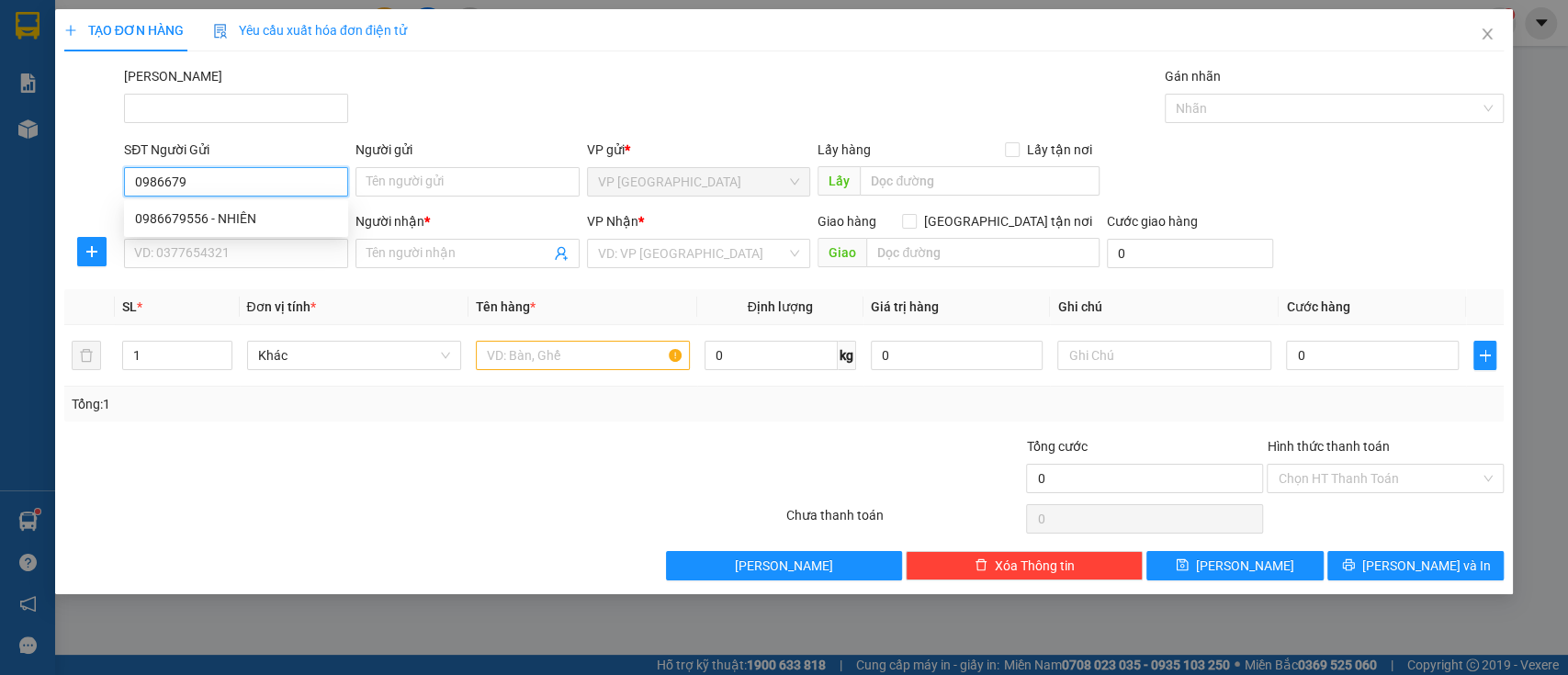
type input "NHIÊN"
type input "0767465119"
type input "NHI"
type input "30.000"
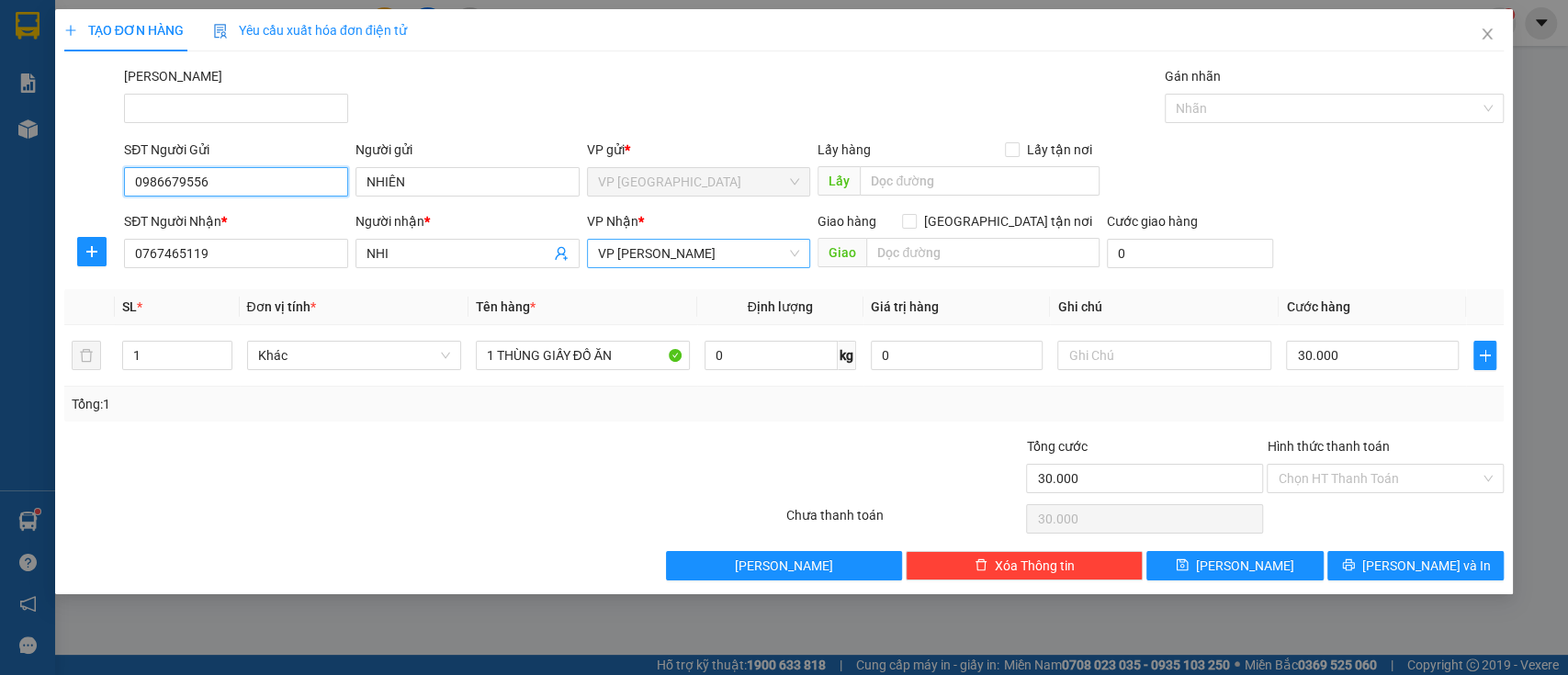
click at [742, 257] on span "VP [PERSON_NAME]" at bounding box center [700, 254] width 202 height 28
type input "0986679556"
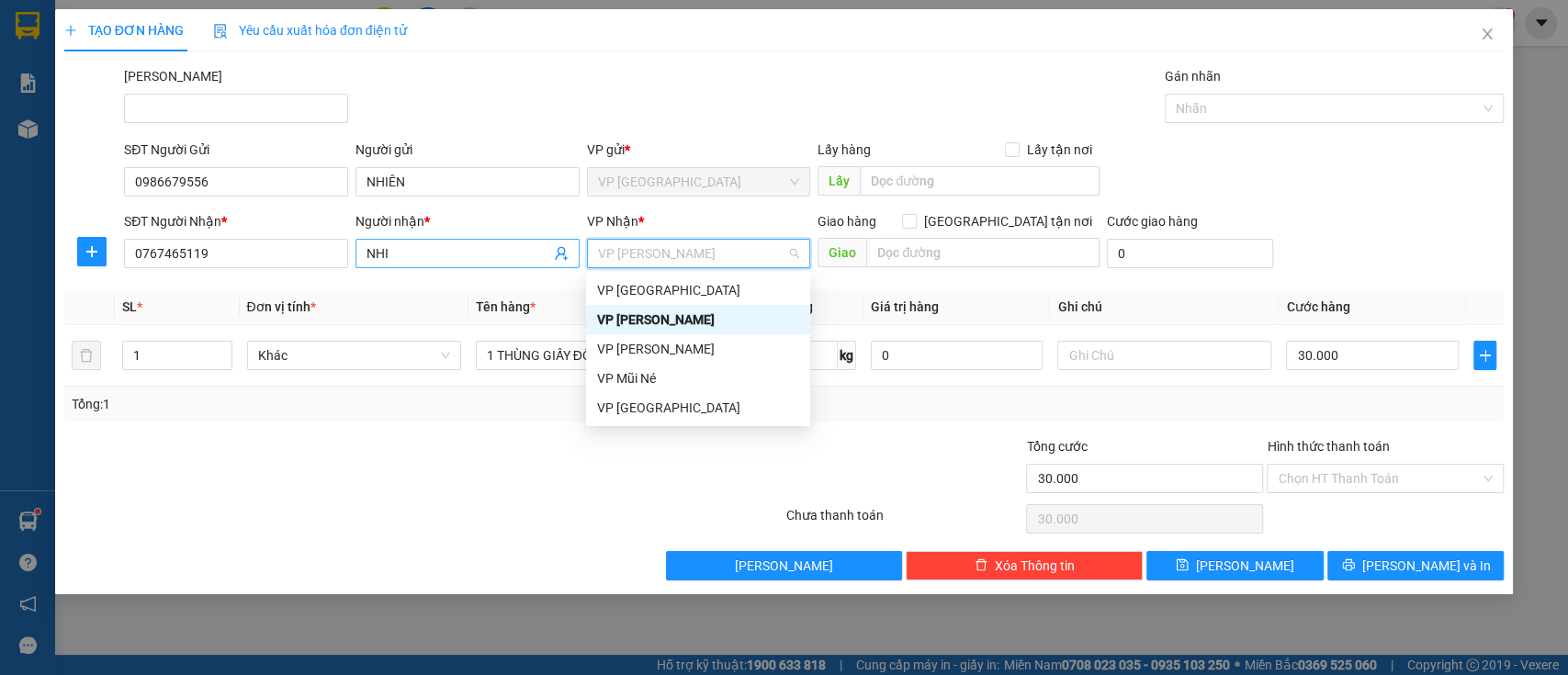
click at [449, 251] on input "NHI" at bounding box center [457, 253] width 184 height 20
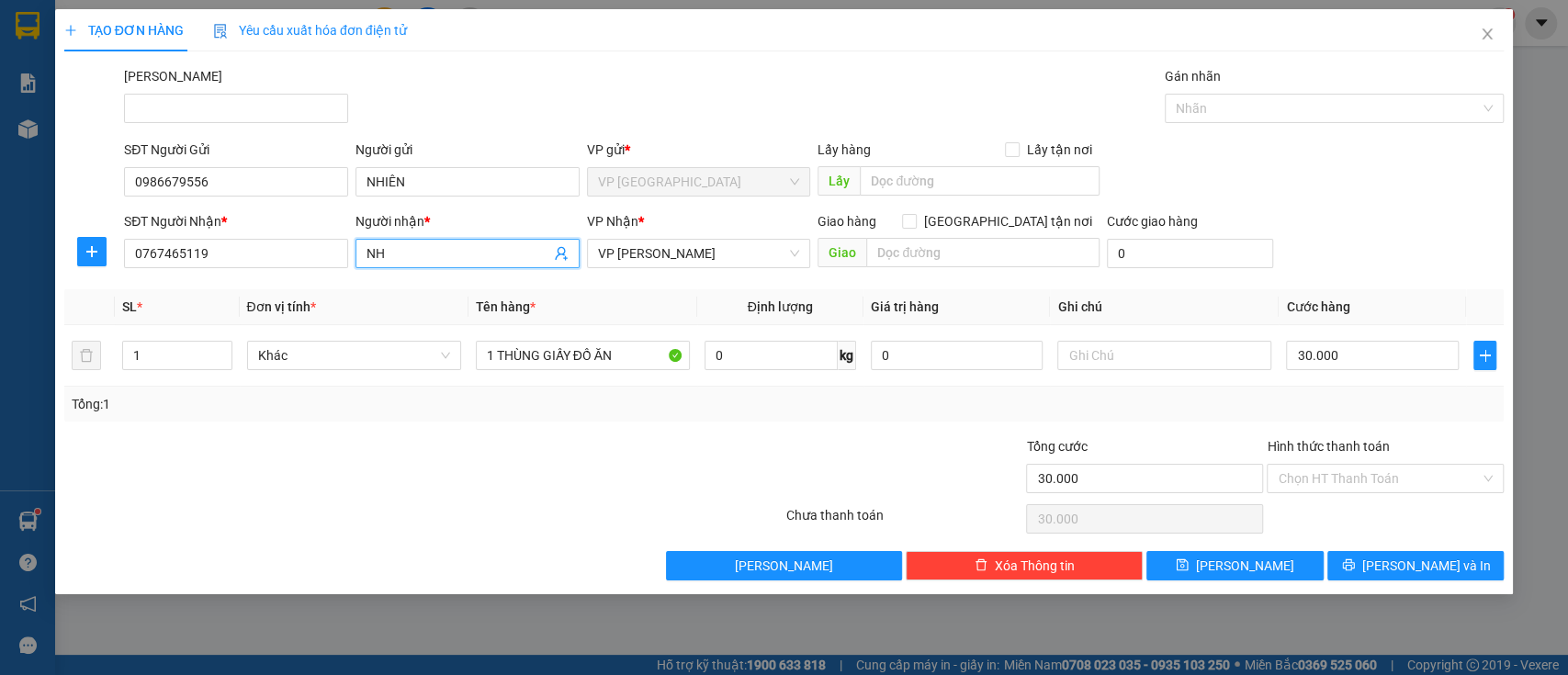
type input "N"
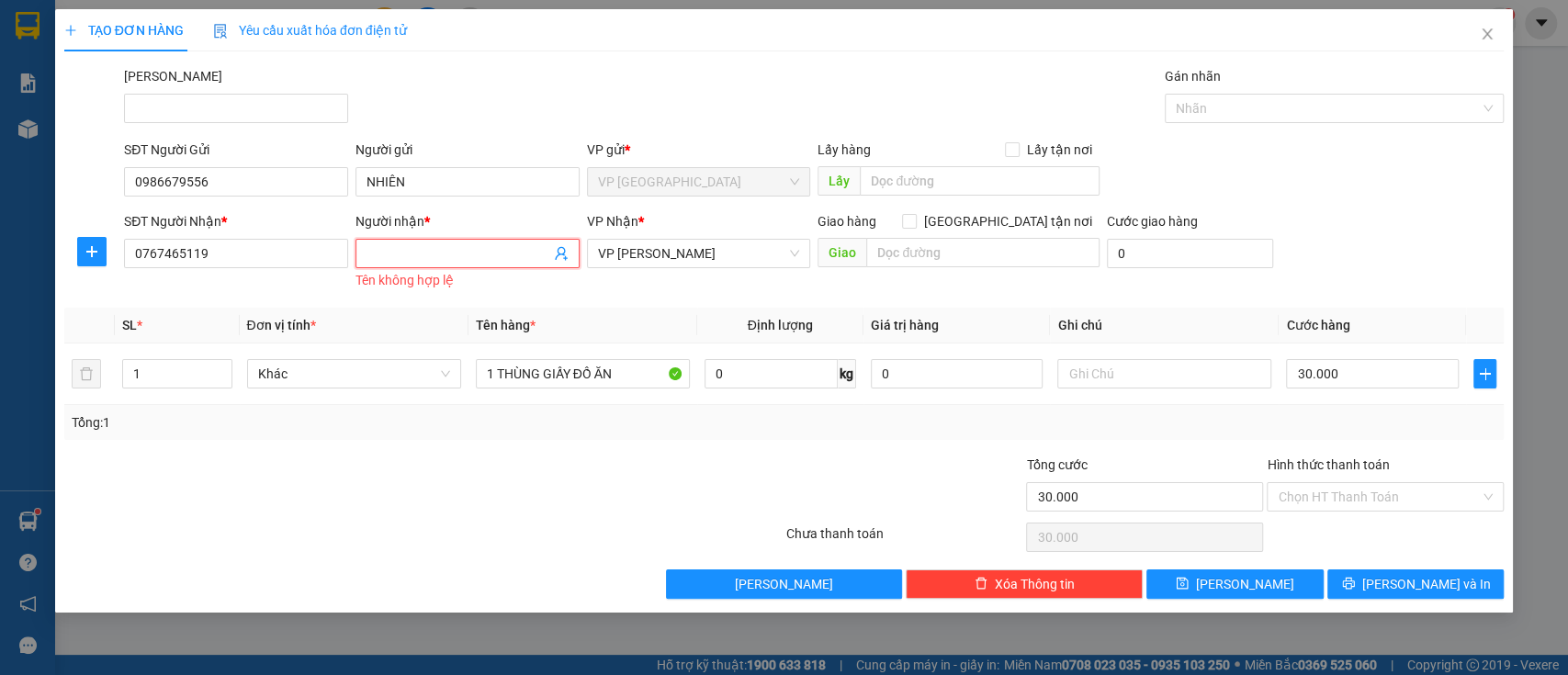
type input "m"
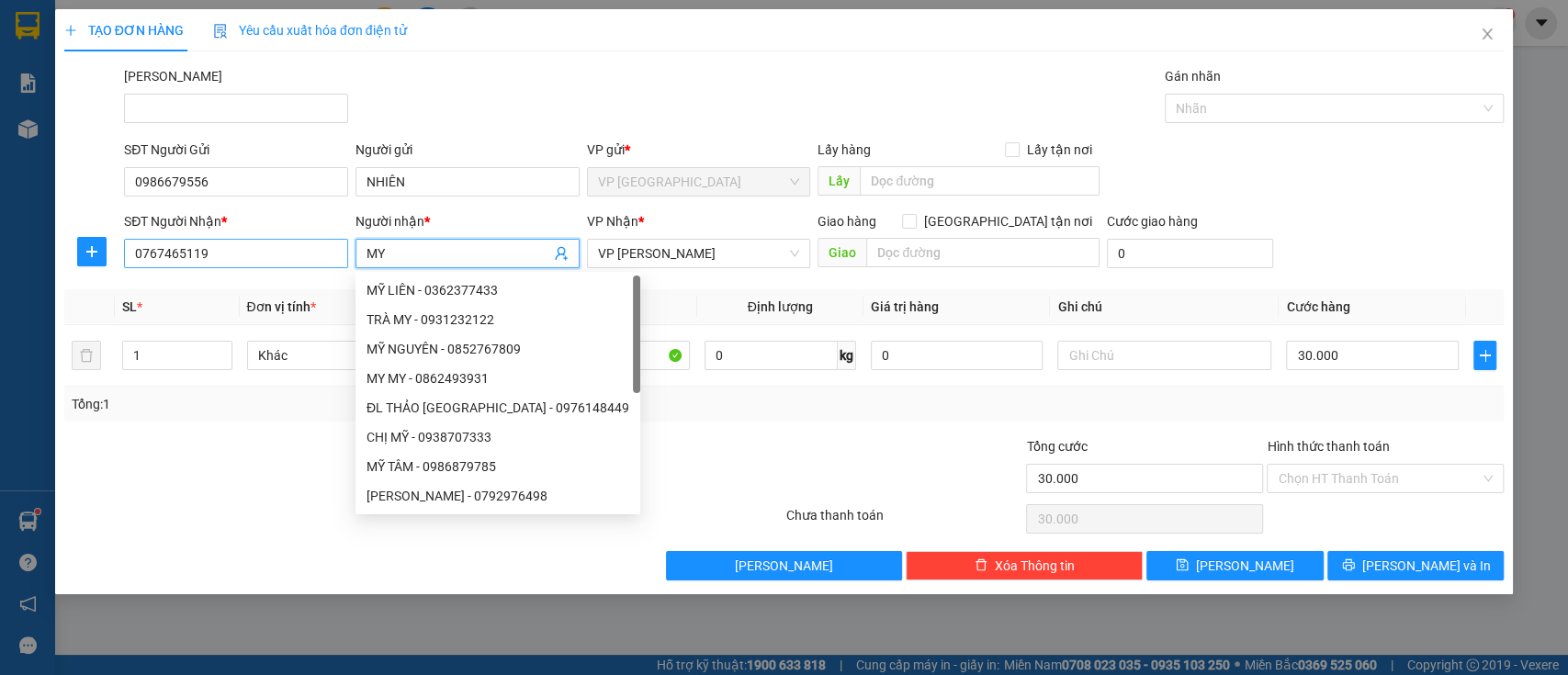
type input "MY"
click at [272, 253] on input "0767465119" at bounding box center [236, 254] width 224 height 30
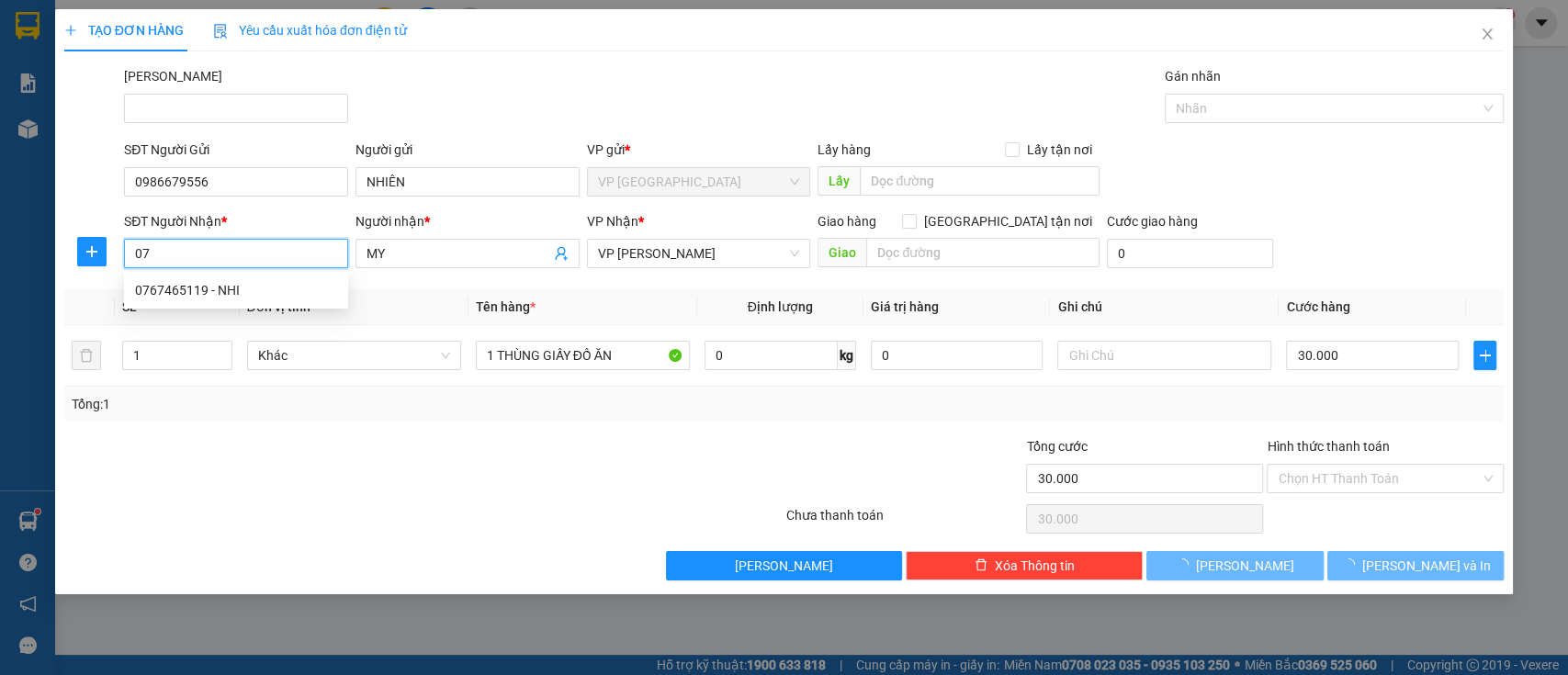
type input "0"
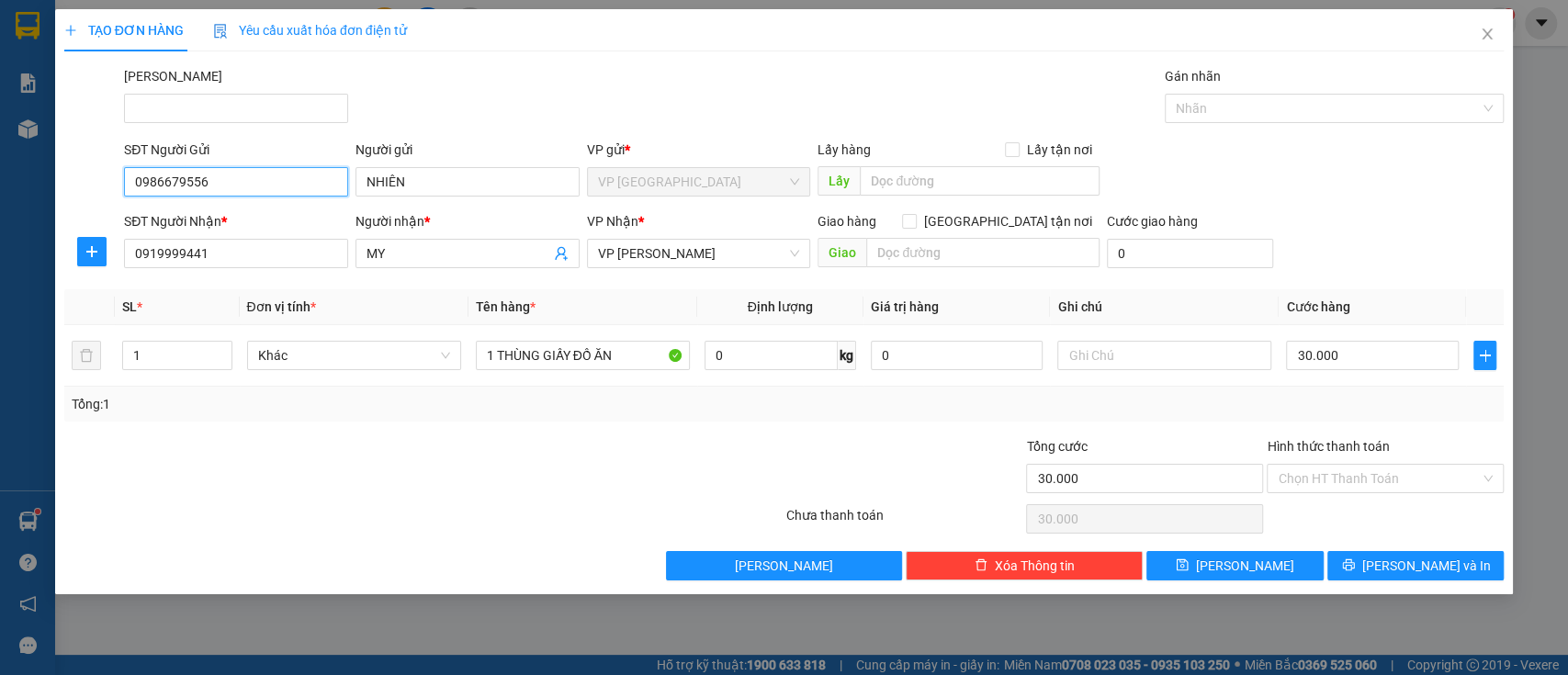
click at [184, 187] on input "0986679556" at bounding box center [236, 182] width 224 height 30
click at [230, 246] on input "0919999441" at bounding box center [236, 254] width 224 height 30
drag, startPoint x: 230, startPoint y: 246, endPoint x: 65, endPoint y: 258, distance: 165.4
click at [65, 258] on div "SĐT Người Nhận * 0919999441 0919999441 Người nhận * MY VP Nhận * VP Phạm Ngũ Lã…" at bounding box center [784, 243] width 1444 height 65
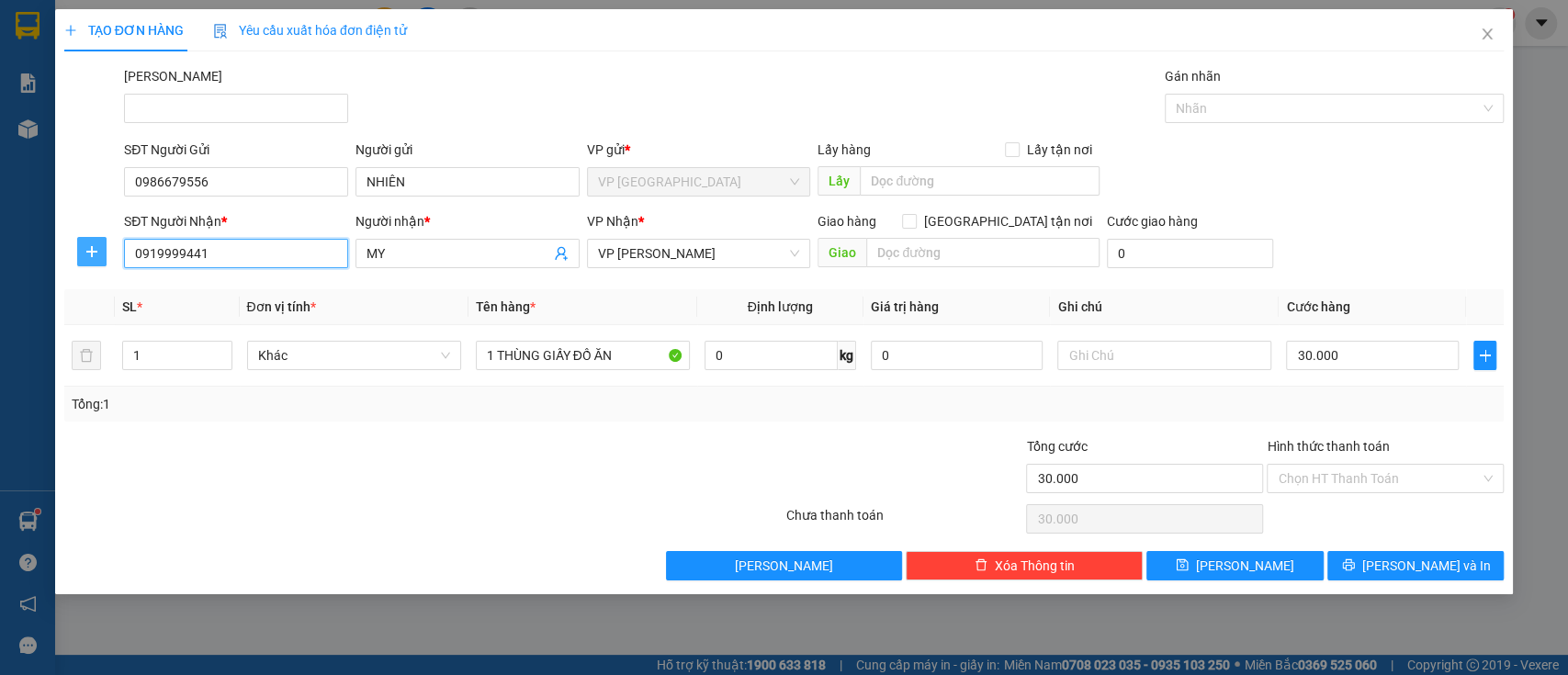
paste input "35"
type input "0359999441"
click at [351, 472] on div at bounding box center [303, 469] width 481 height 65
click at [343, 450] on div at bounding box center [303, 469] width 481 height 65
click at [711, 240] on span "VP [PERSON_NAME]" at bounding box center [700, 254] width 202 height 28
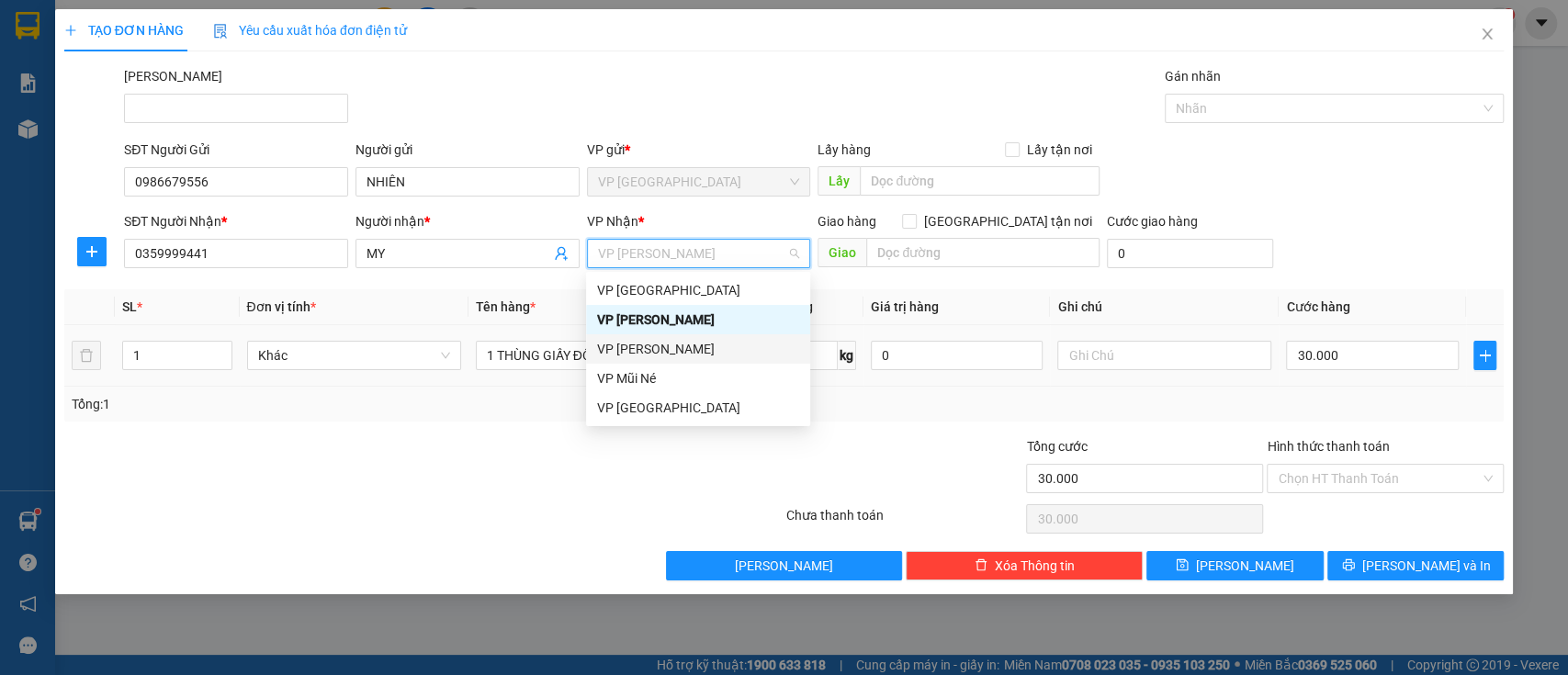
click at [692, 352] on div "VP [PERSON_NAME]" at bounding box center [699, 349] width 202 height 20
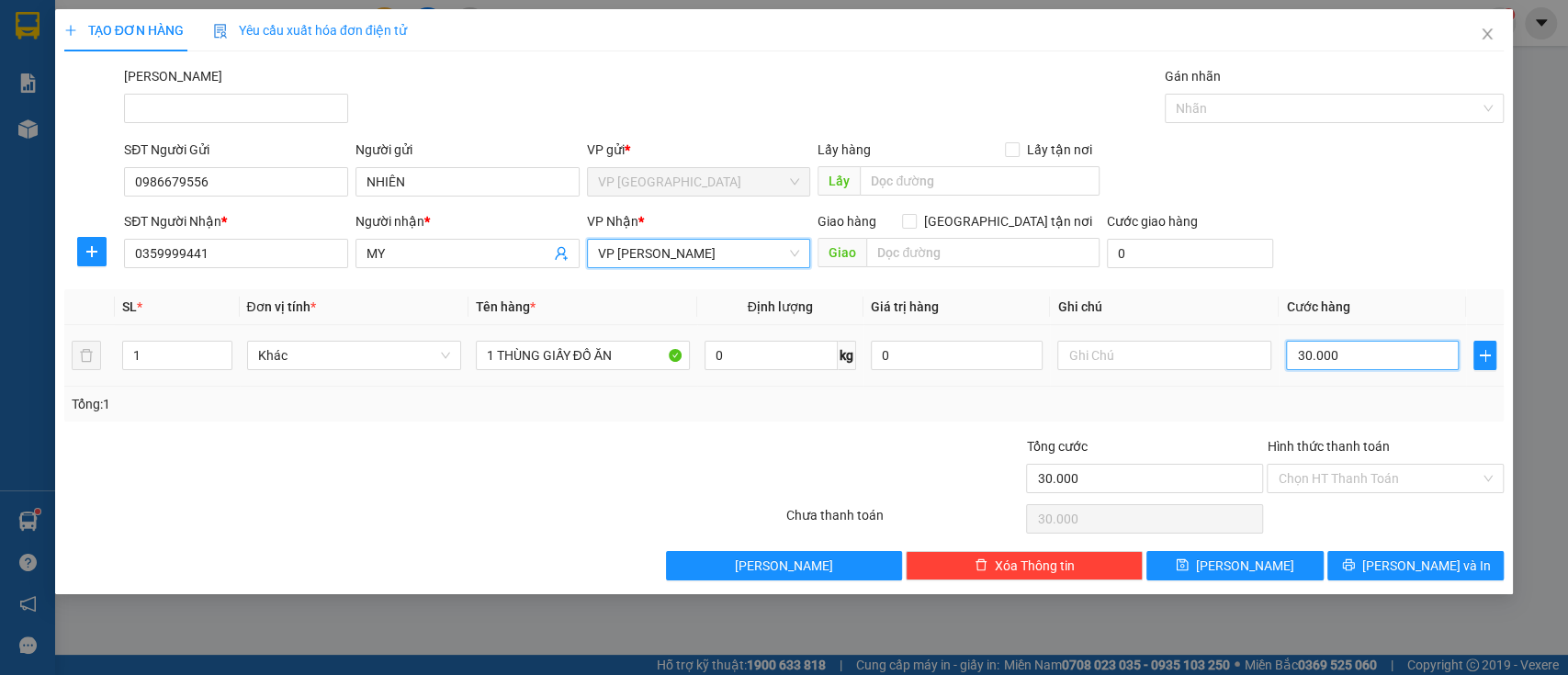
click at [1367, 365] on input "30.000" at bounding box center [1372, 355] width 173 height 30
type input "0"
type input "2"
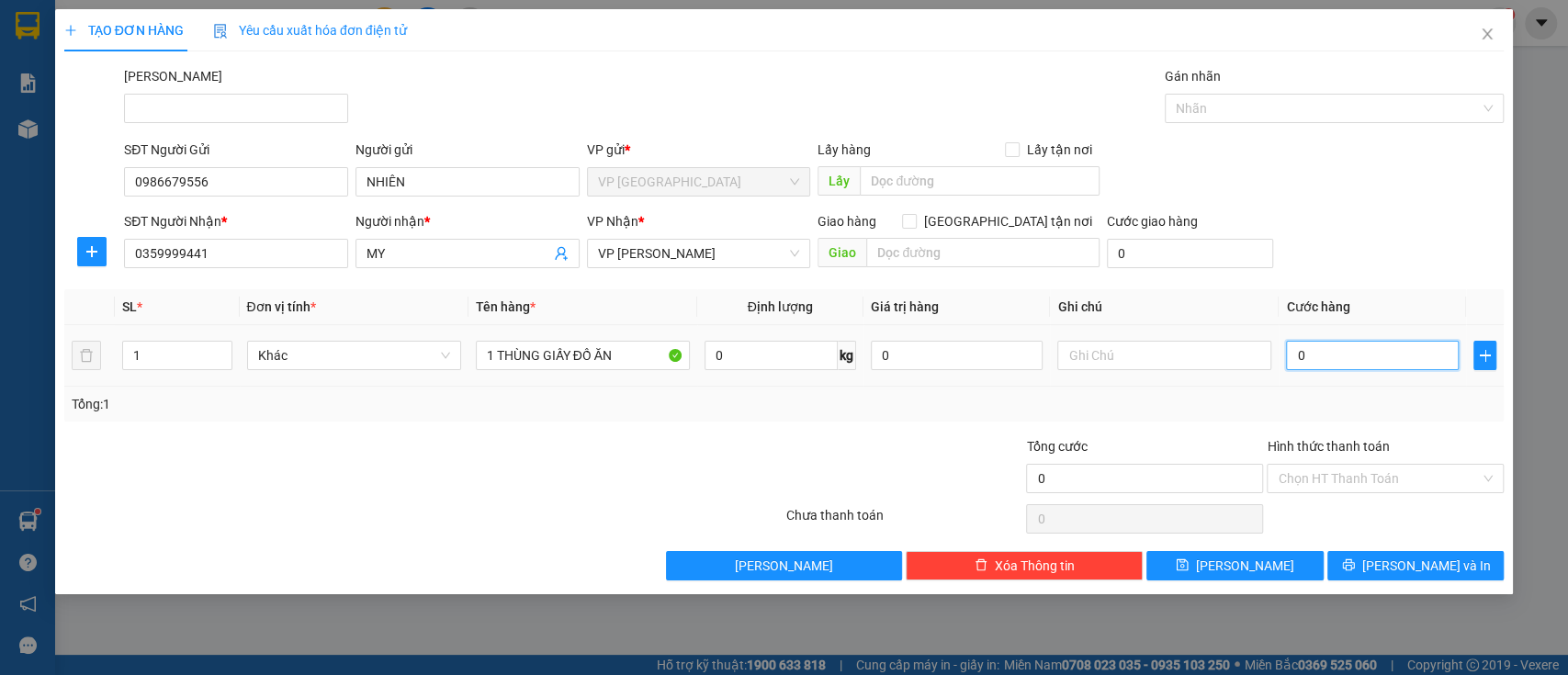
type input "2"
type input "002"
type input "20"
type input "0.020"
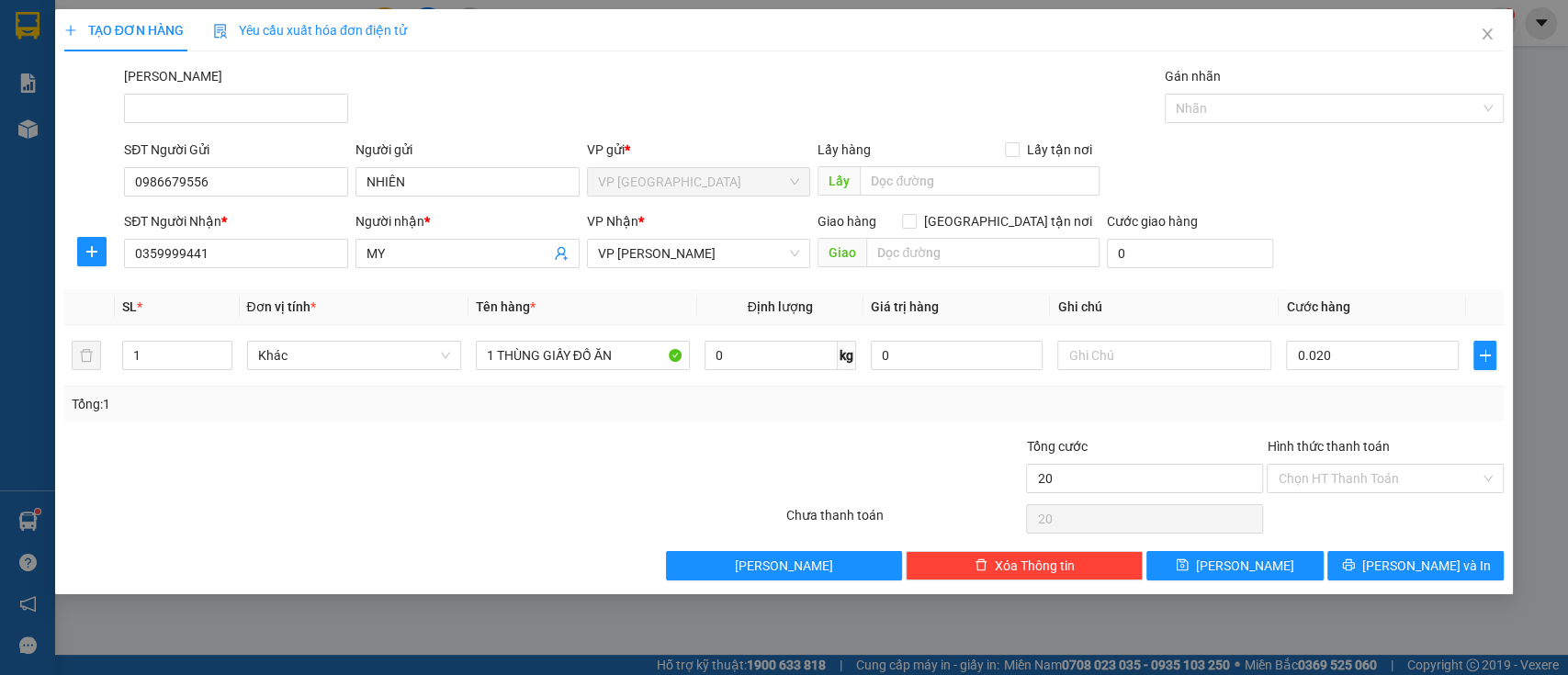
type input "20.000"
click at [1335, 406] on div "Tổng: 1" at bounding box center [784, 404] width 1425 height 20
click at [1377, 472] on input "Hình thức thanh toán" at bounding box center [1378, 478] width 202 height 28
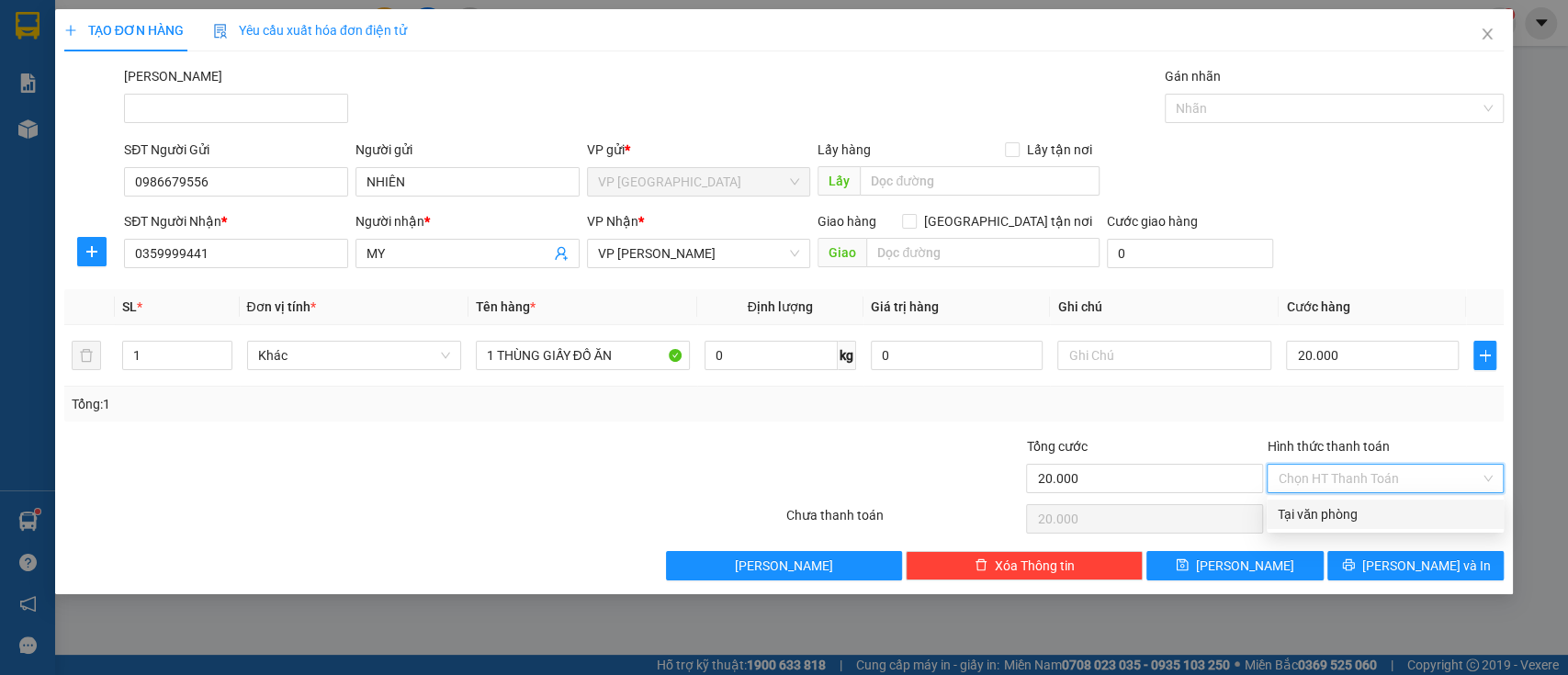
click at [1370, 514] on div "Tại văn phòng" at bounding box center [1384, 514] width 215 height 20
type input "0"
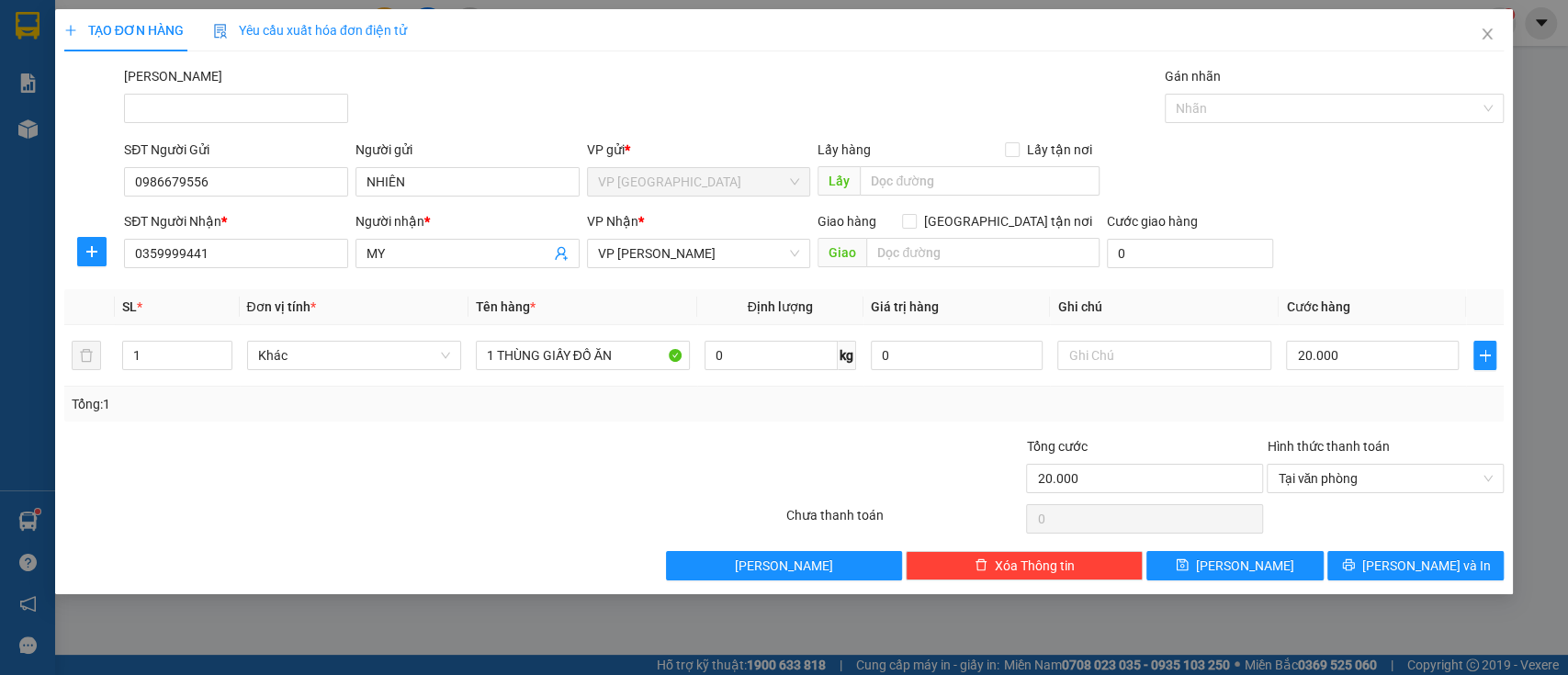
click at [1227, 403] on div "Tổng: 1" at bounding box center [784, 404] width 1425 height 20
click at [1404, 556] on span "Lưu và In" at bounding box center [1427, 566] width 129 height 20
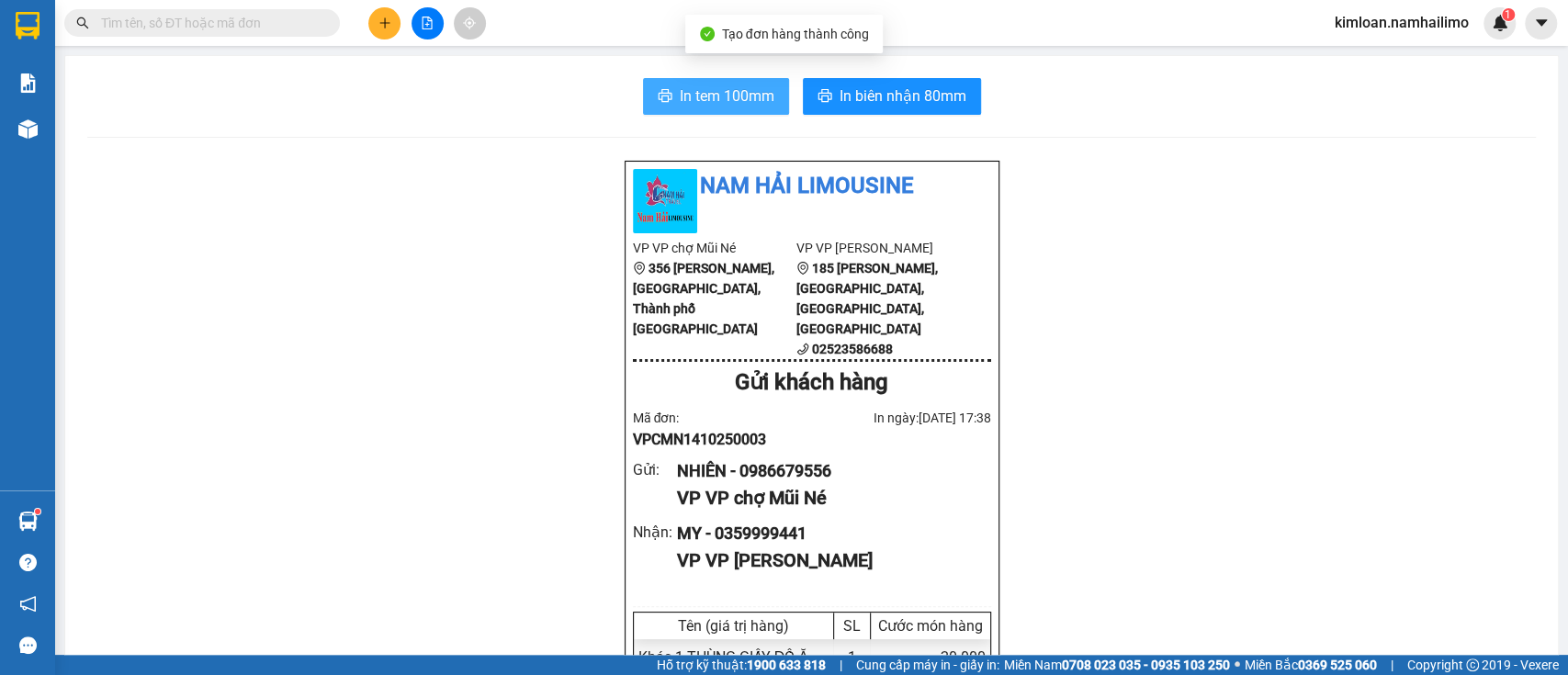
click at [735, 102] on span "In tem 100mm" at bounding box center [726, 95] width 94 height 23
click at [808, 459] on div "NHIÊN - 0986679556" at bounding box center [826, 472] width 299 height 26
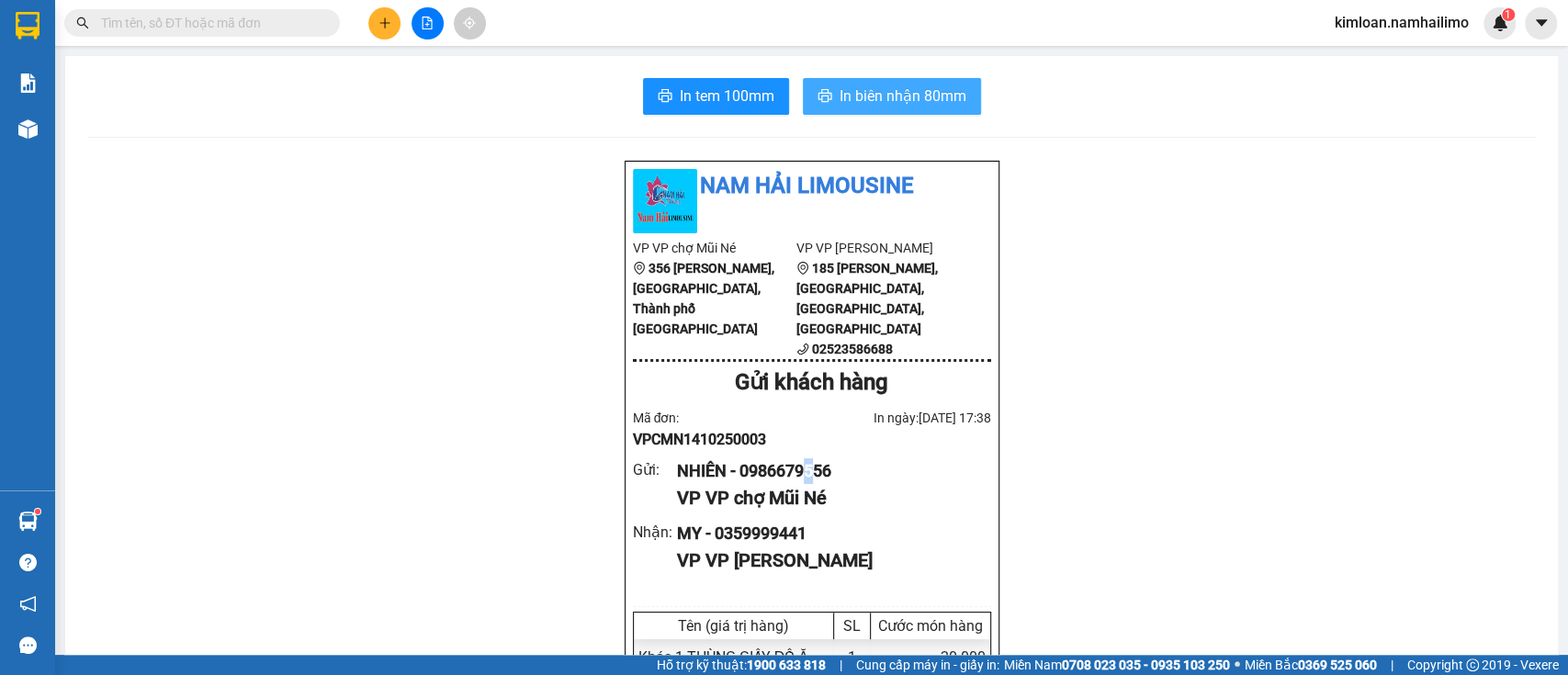
click at [869, 84] on span "In biên nhận 80mm" at bounding box center [903, 95] width 127 height 23
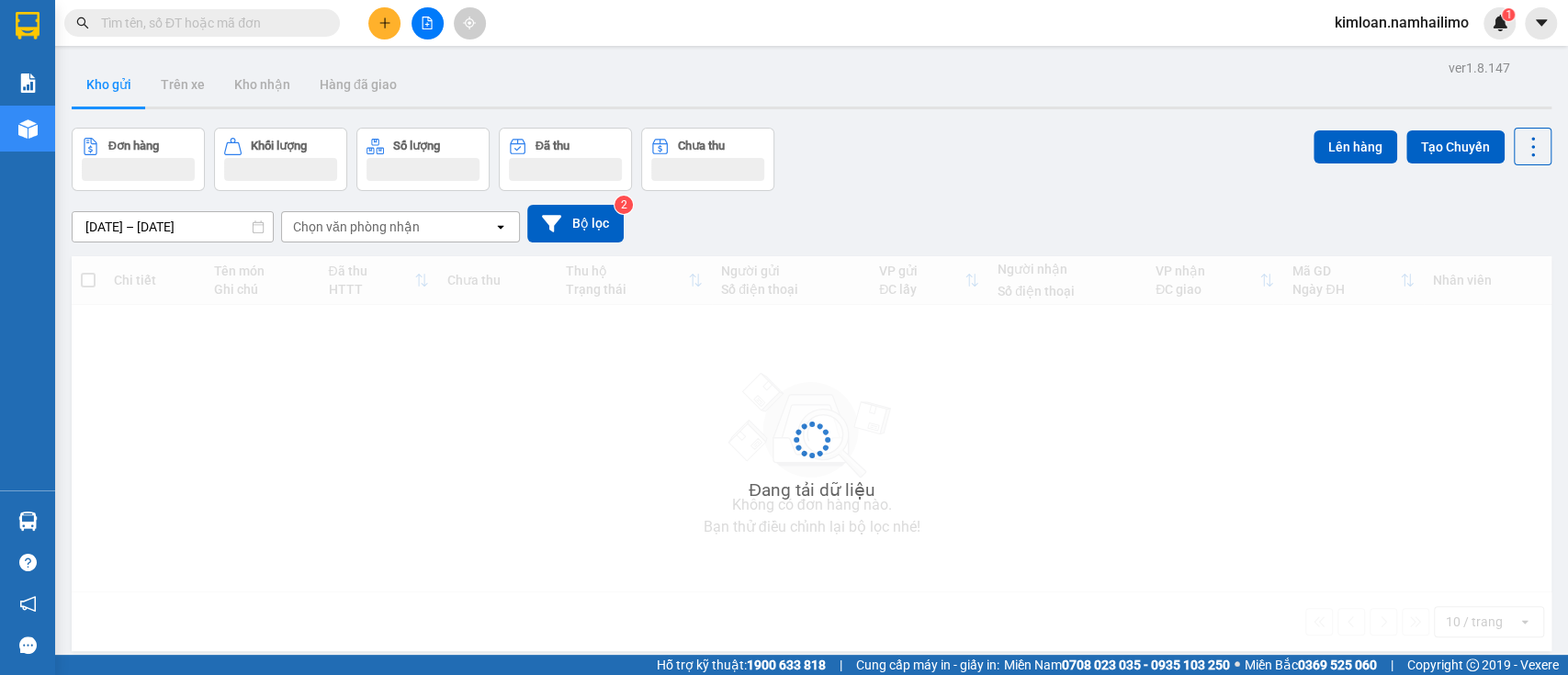
scroll to position [84, 0]
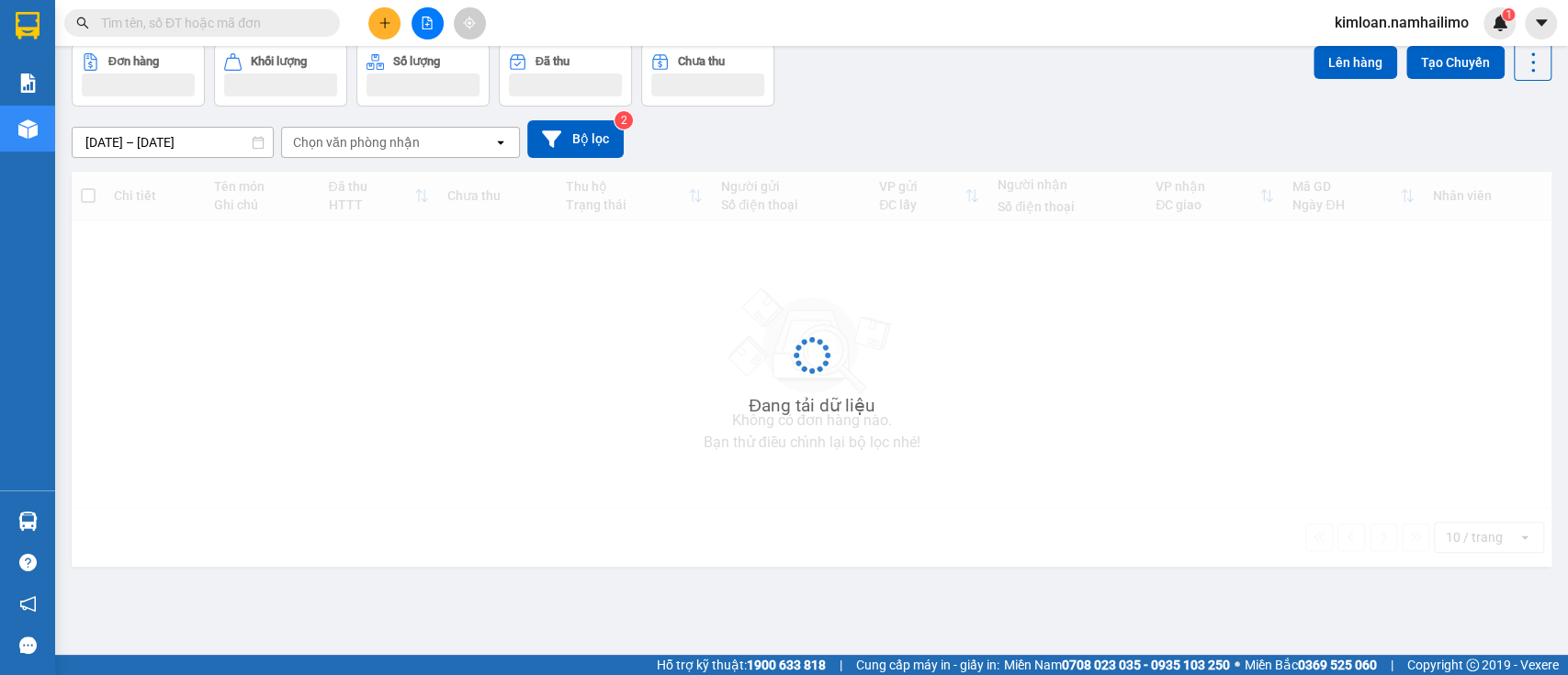
click at [273, 25] on input "text" at bounding box center [209, 23] width 216 height 20
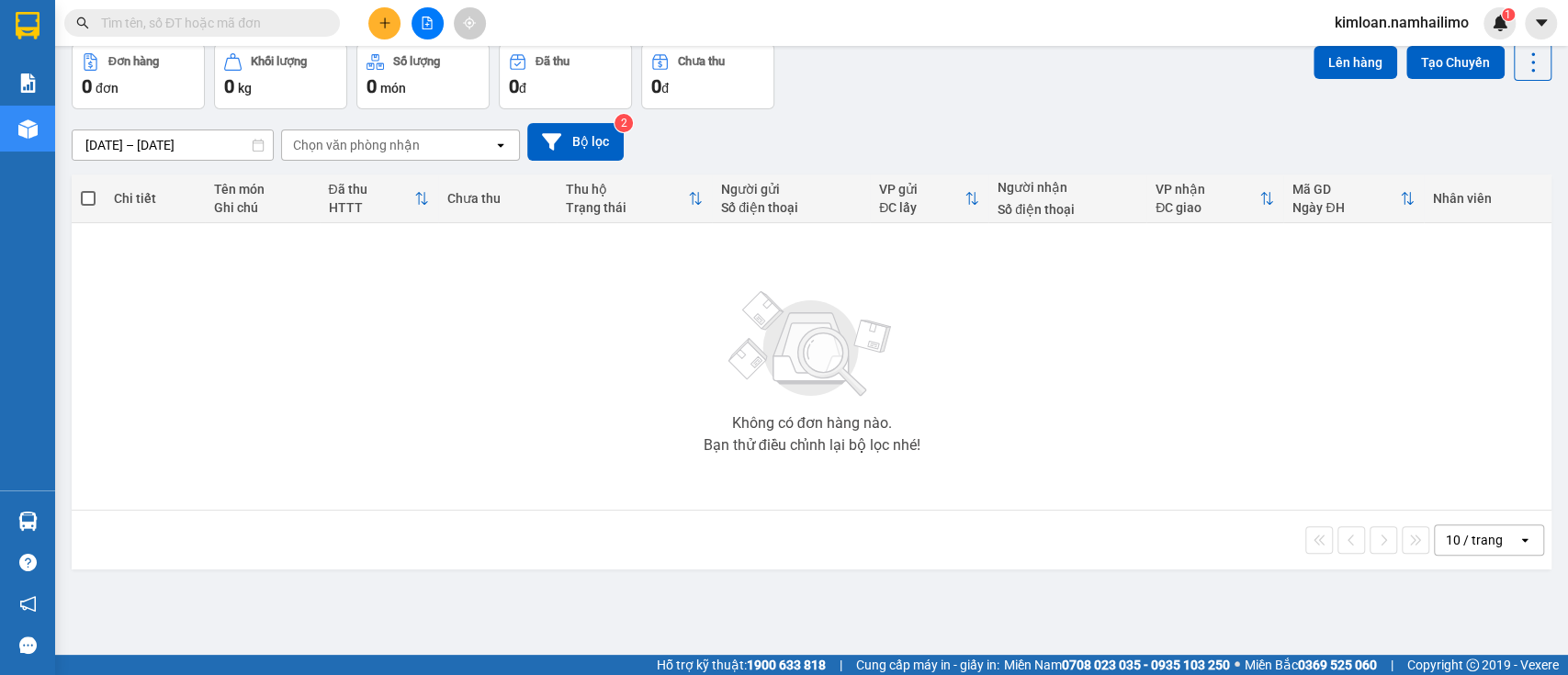
paste input "0986679556"
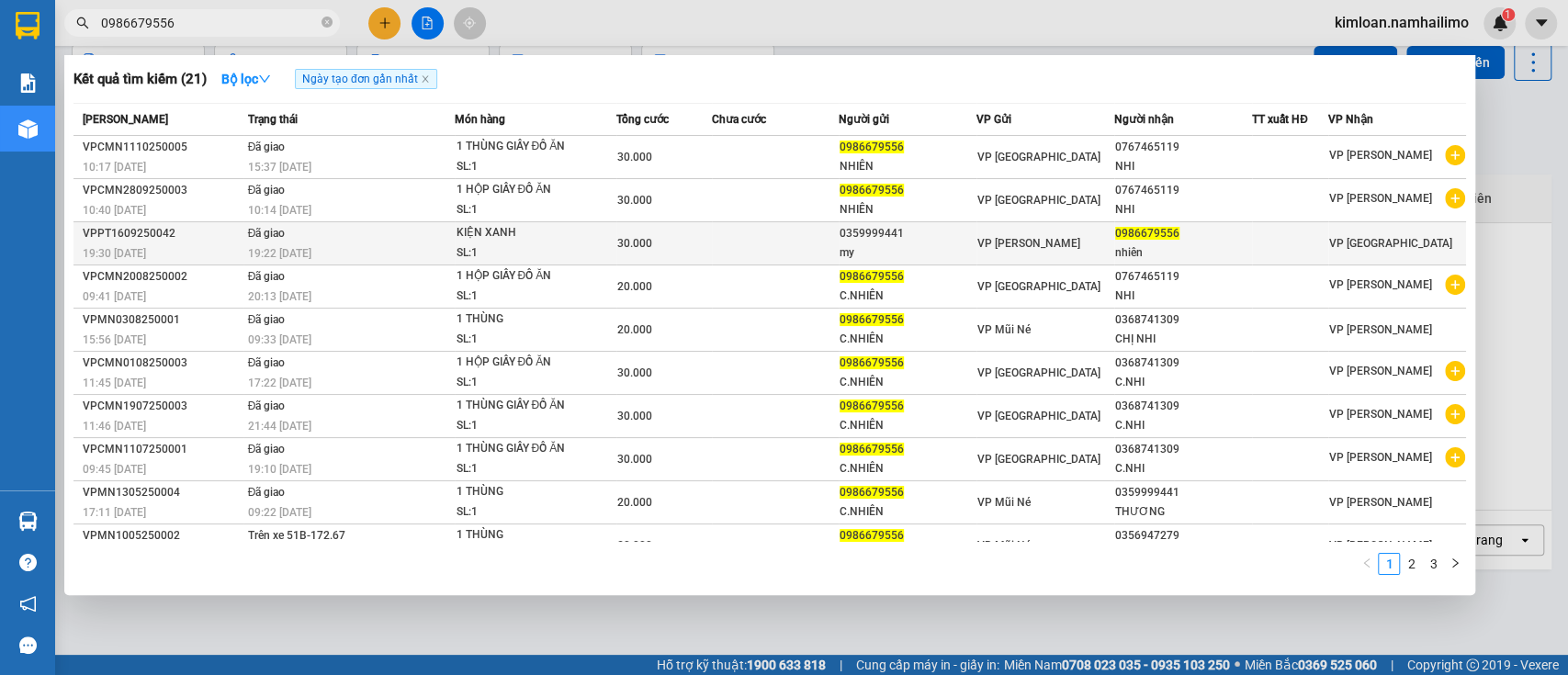
type input "0986679556"
click at [911, 233] on div "0359999441" at bounding box center [907, 233] width 136 height 19
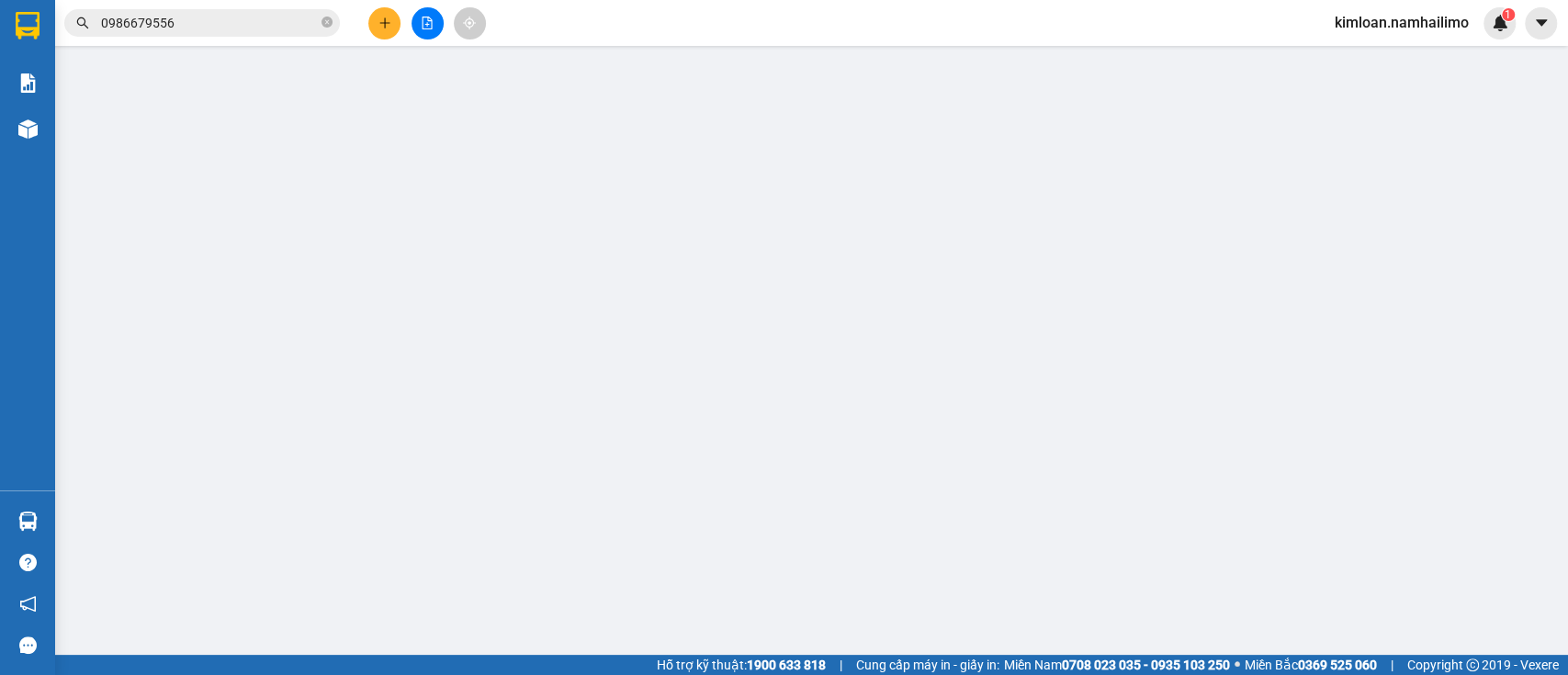
type input "0359999441"
type input "my"
type input "0986679556"
type input "nhiên"
type input "30.000"
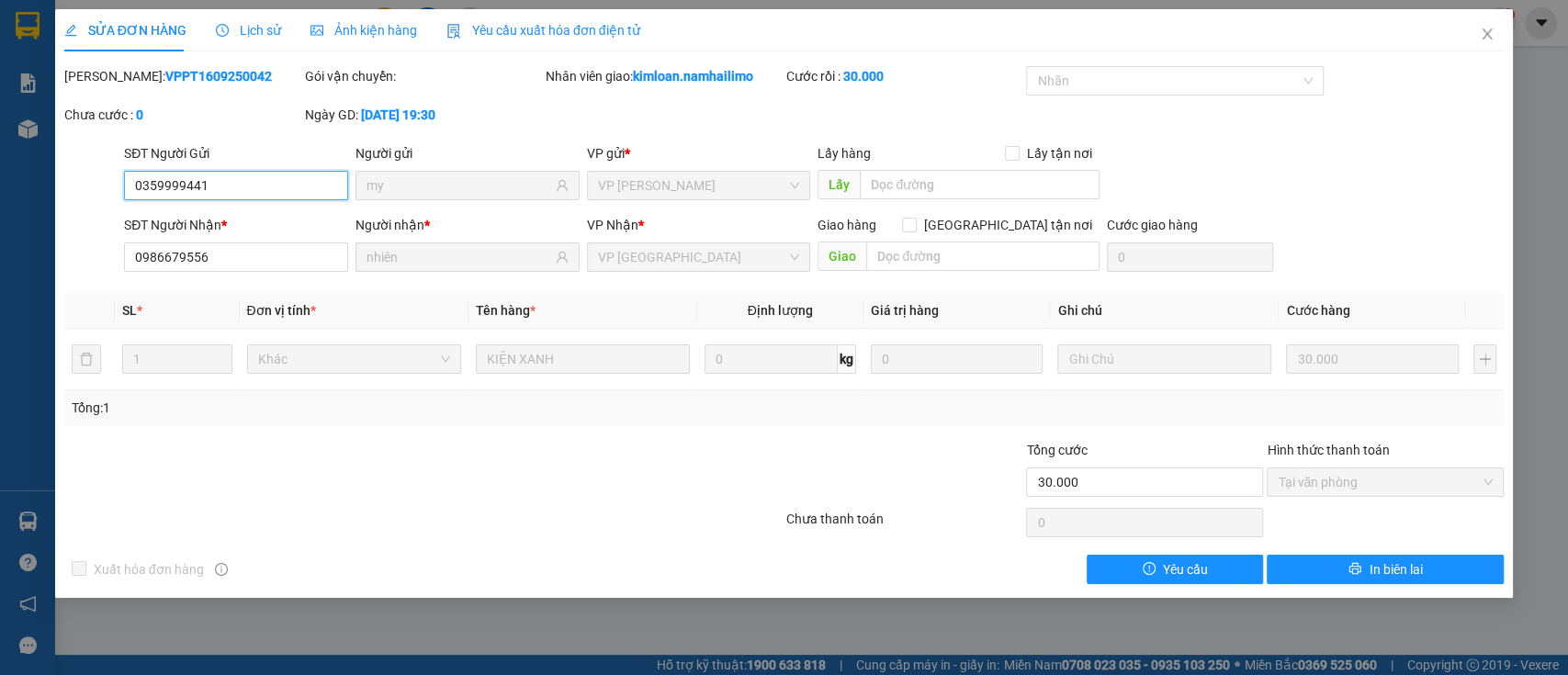
drag, startPoint x: 242, startPoint y: 194, endPoint x: 11, endPoint y: 186, distance: 231.1
click at [20, 184] on div "SỬA ĐƠN HÀNG Lịch sử Ảnh kiện hàng Yêu cầu xuất hóa đơn điện tử Total Paid Fee …" at bounding box center [784, 338] width 1568 height 675
